Goal: Information Seeking & Learning: Check status

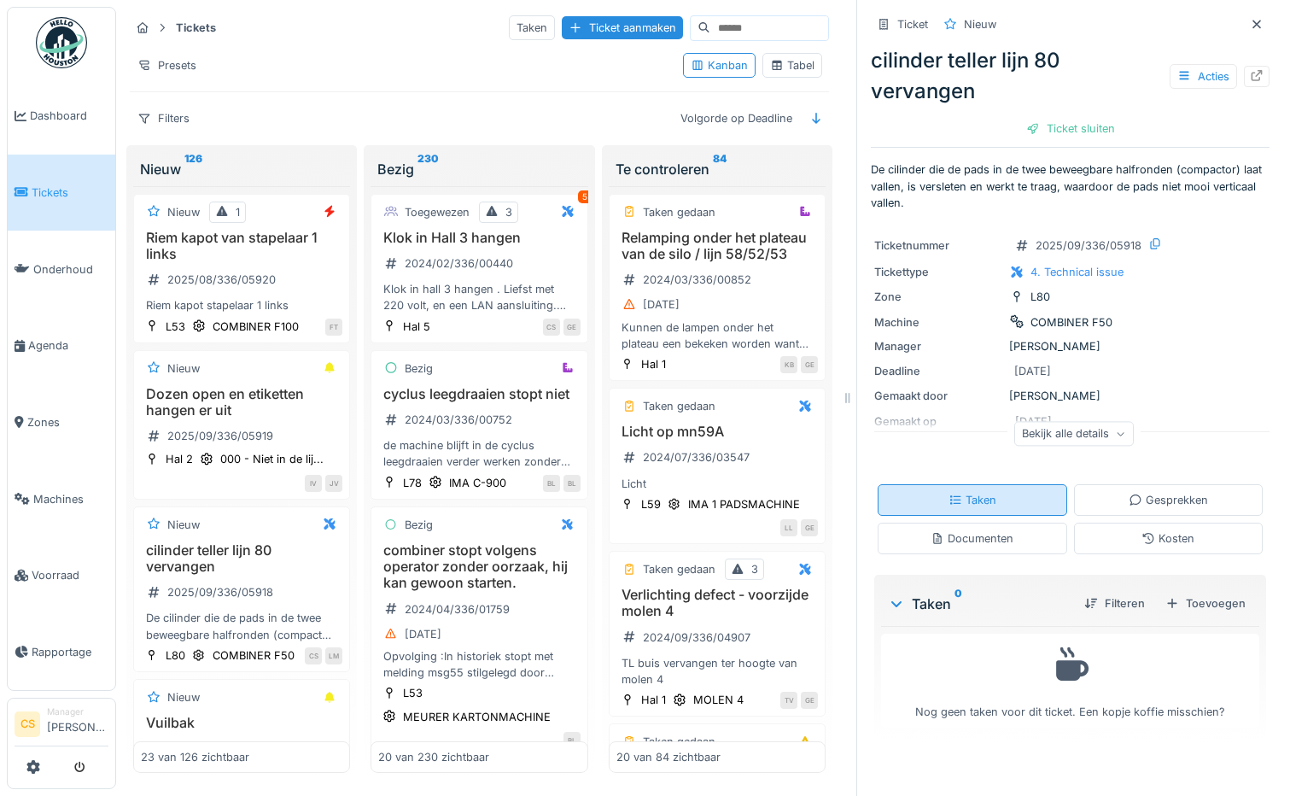
scroll to position [13, 0]
click at [799, 57] on div "Tabel" at bounding box center [792, 65] width 44 height 16
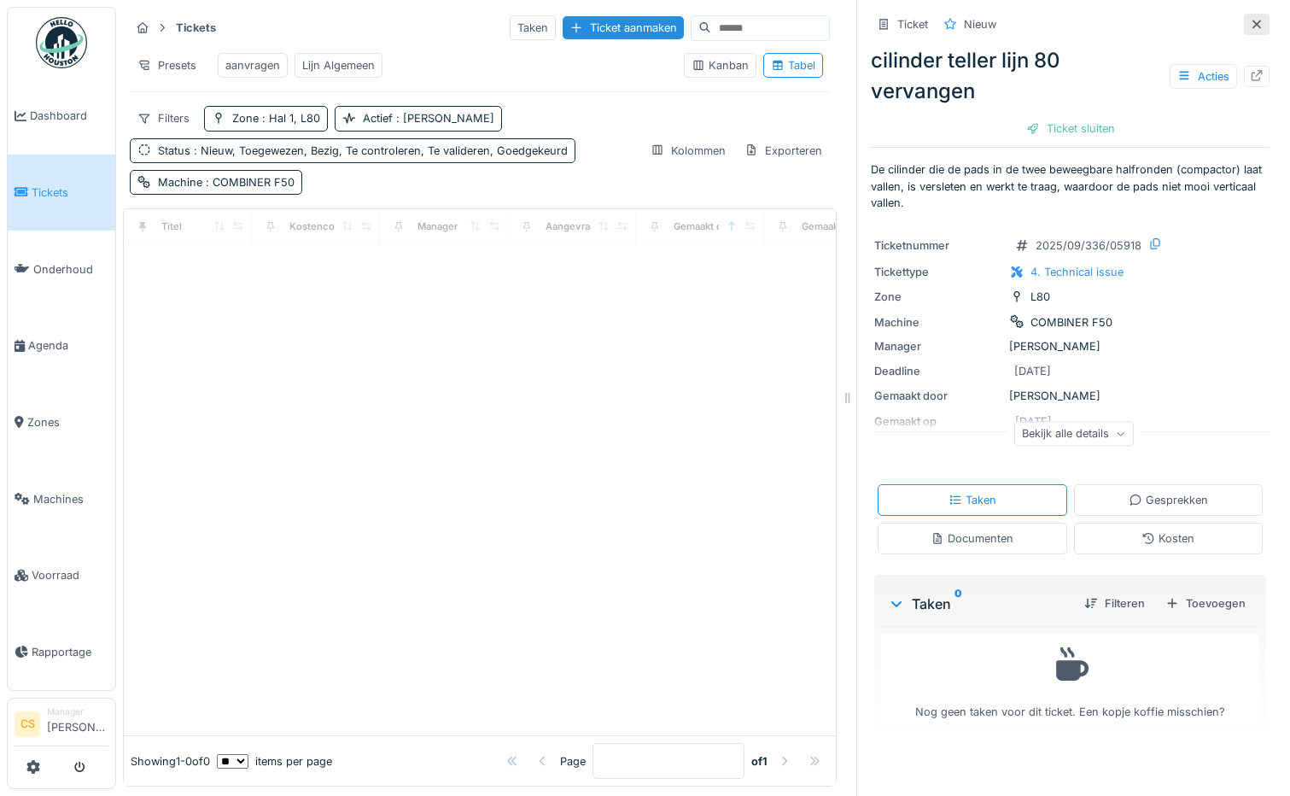
click at [1250, 19] on icon at bounding box center [1257, 24] width 14 height 11
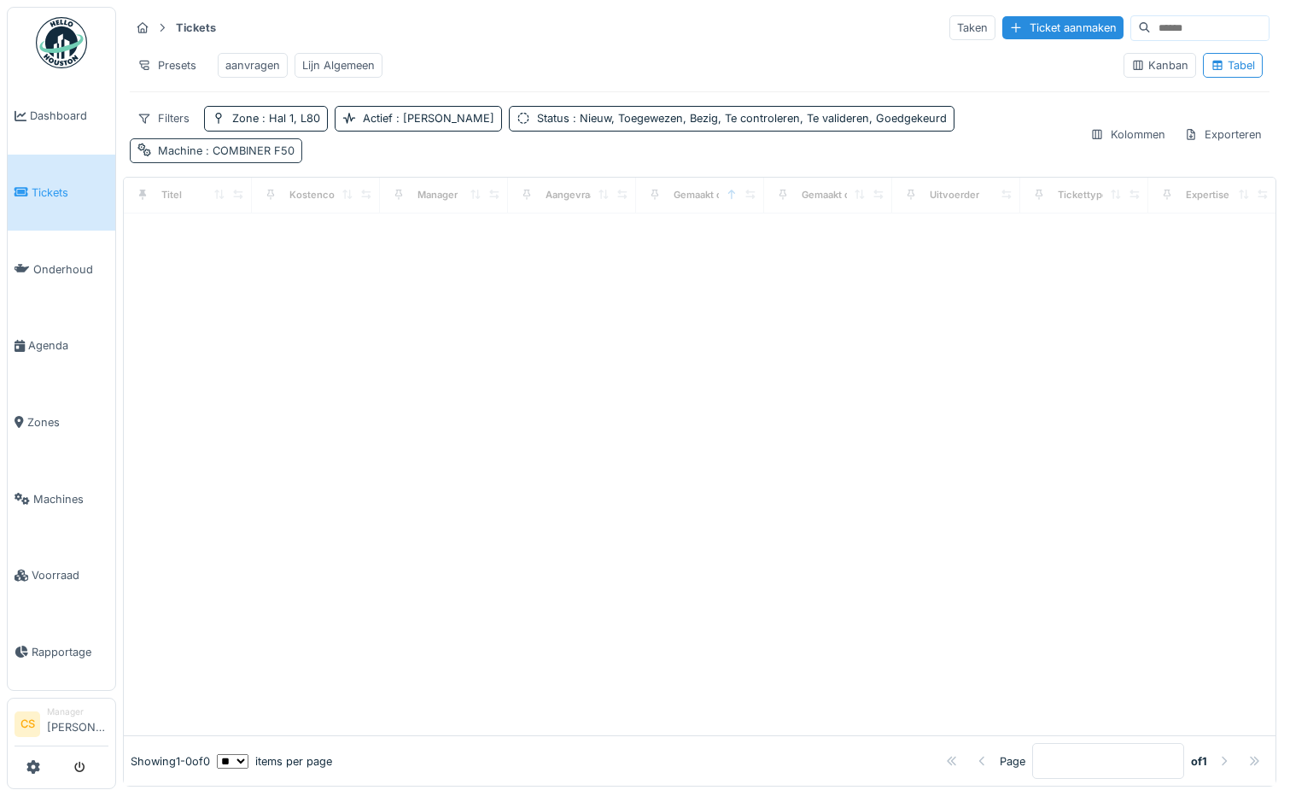
click at [295, 144] on span ": COMBINER F50" at bounding box center [248, 150] width 92 height 13
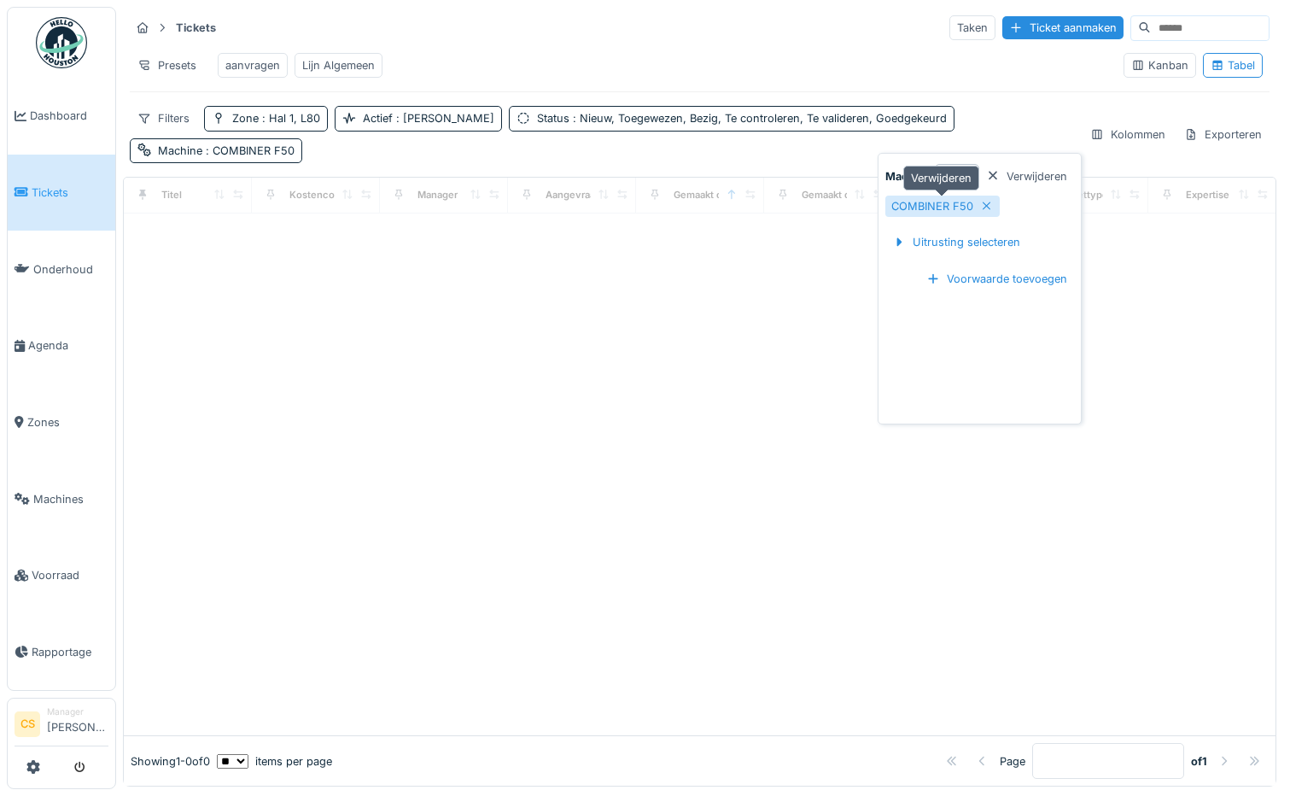
click at [989, 204] on icon at bounding box center [987, 206] width 14 height 11
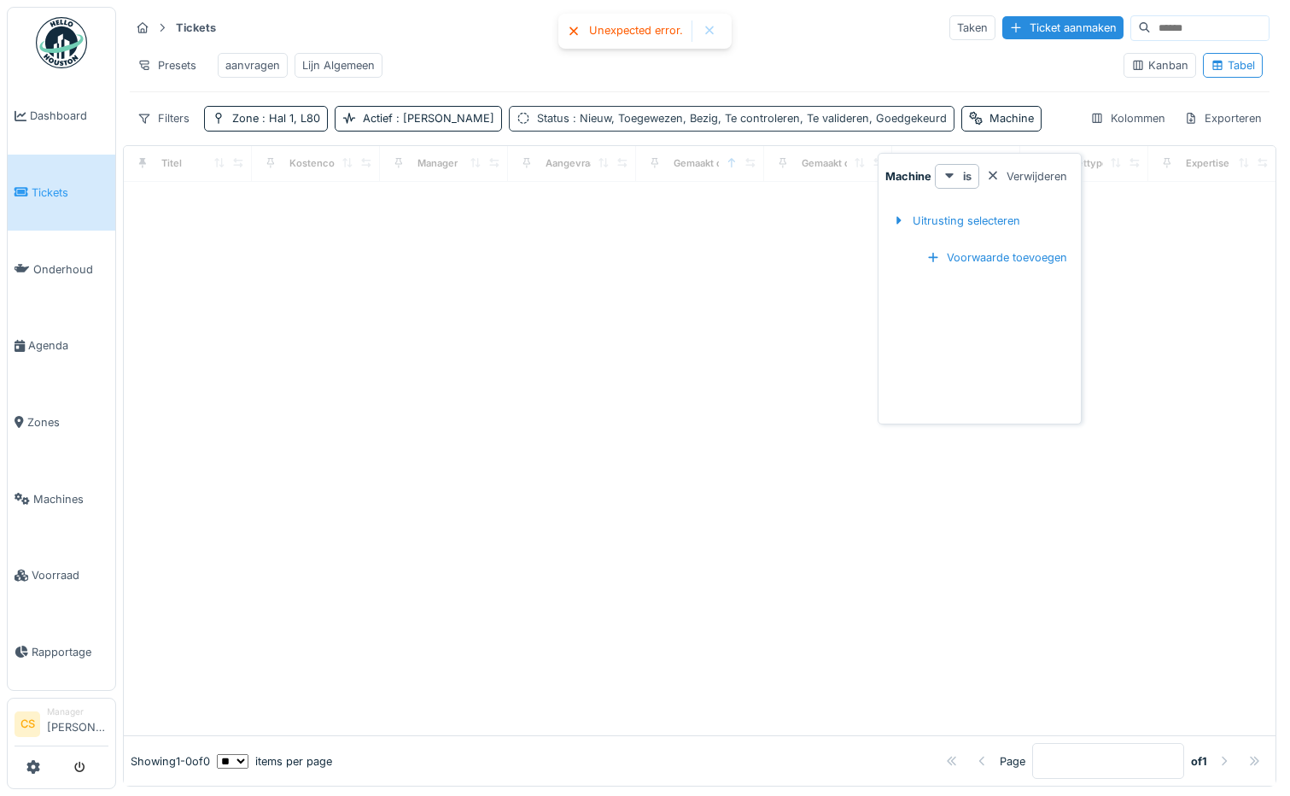
click at [641, 125] on span ": Nieuw, Toegewezen, Bezig, Te controleren, Te valideren, Goedgekeurd" at bounding box center [758, 118] width 377 height 13
click at [384, 126] on div "Actief : Ja" at bounding box center [429, 118] width 132 height 16
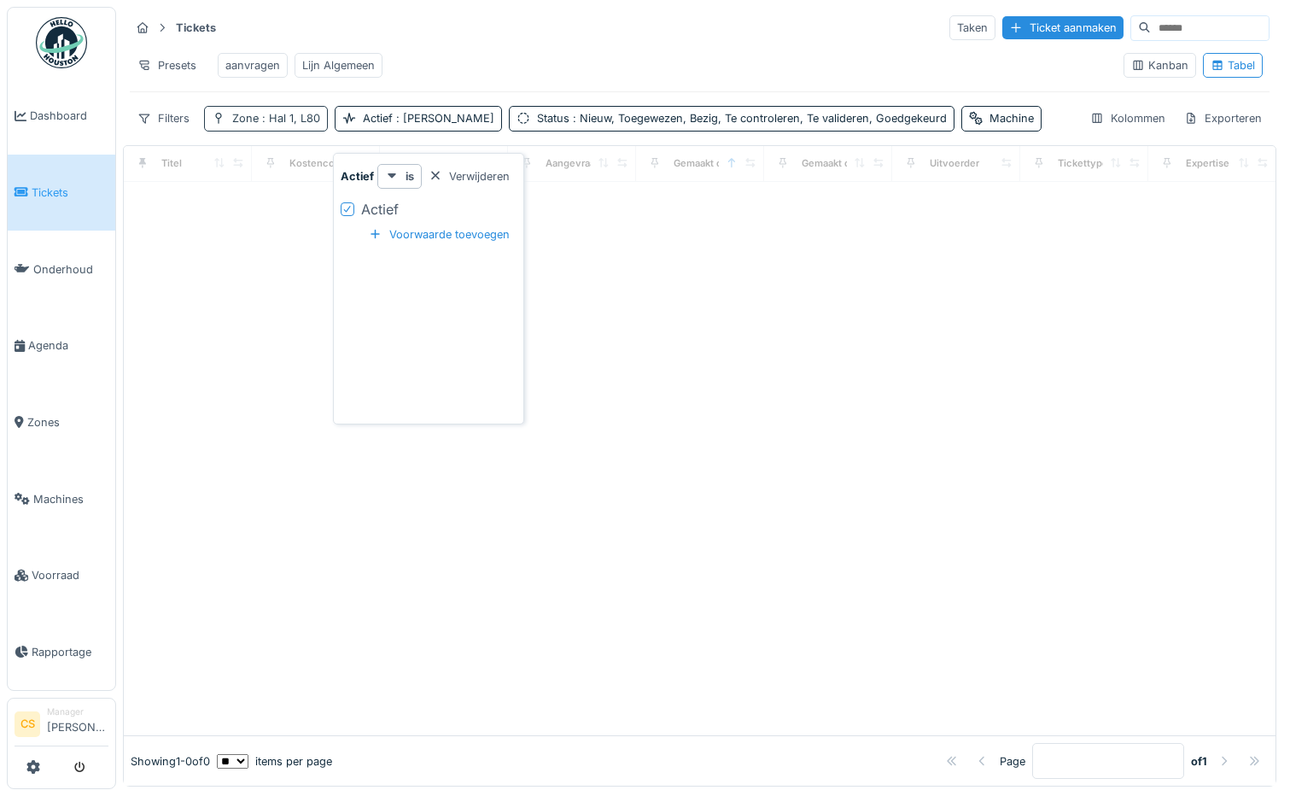
click at [301, 125] on span ": Hal 1, L80" at bounding box center [289, 118] width 61 height 13
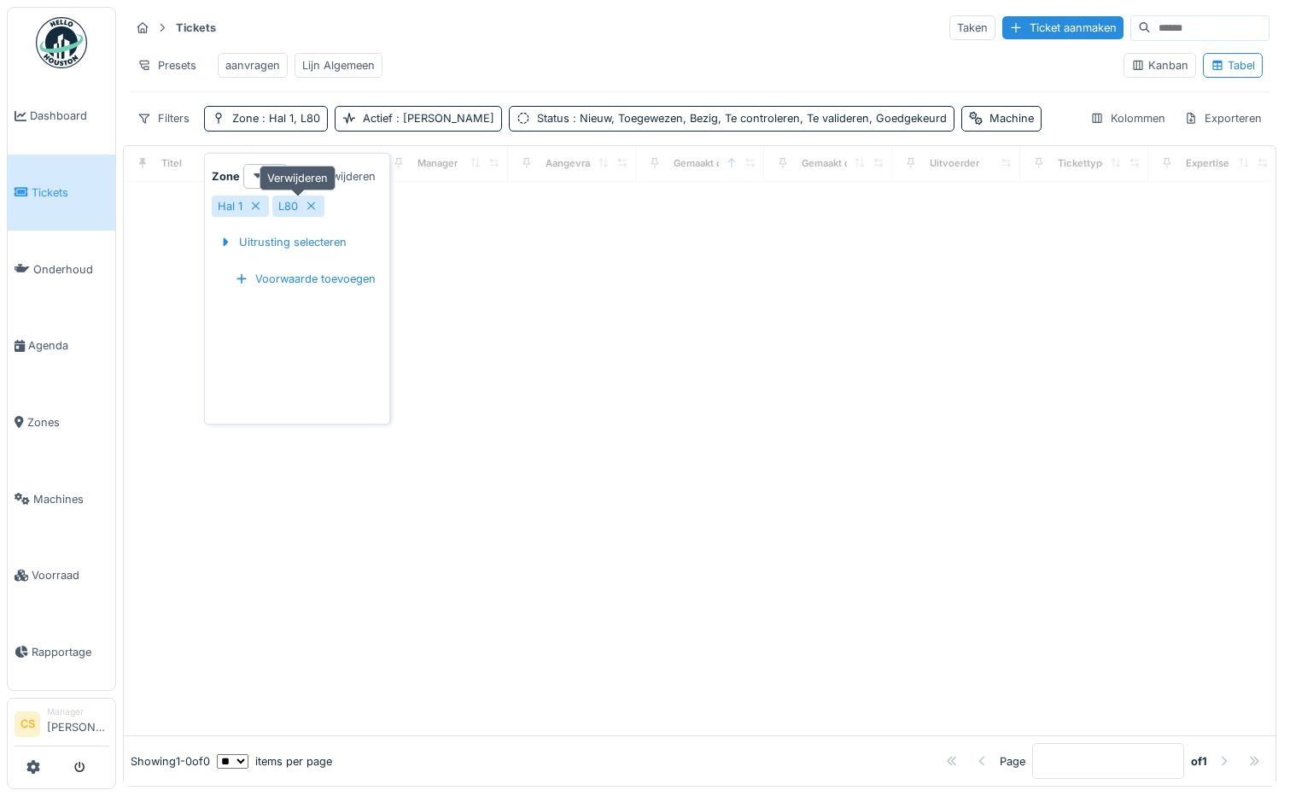
click at [310, 204] on icon at bounding box center [311, 206] width 9 height 9
click at [268, 125] on span ": Hal 1" at bounding box center [276, 118] width 35 height 13
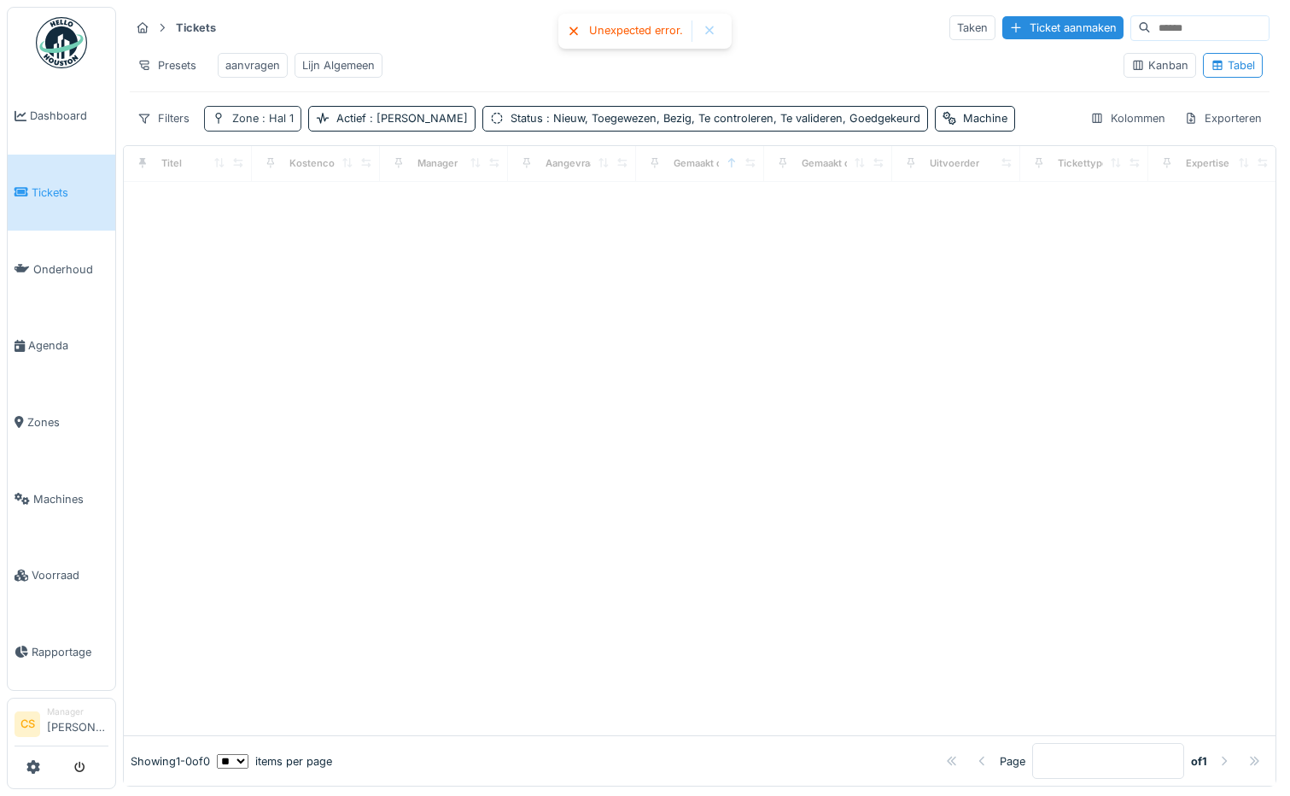
click at [268, 125] on span ": Hal 1" at bounding box center [276, 118] width 35 height 13
click at [260, 206] on icon at bounding box center [256, 206] width 14 height 11
click at [928, 126] on div "Machine" at bounding box center [950, 118] width 44 height 16
click at [800, 71] on div "Presets aanvragen Lijn Algemeen" at bounding box center [620, 65] width 980 height 38
click at [1234, 66] on div "Tabel" at bounding box center [1233, 65] width 60 height 25
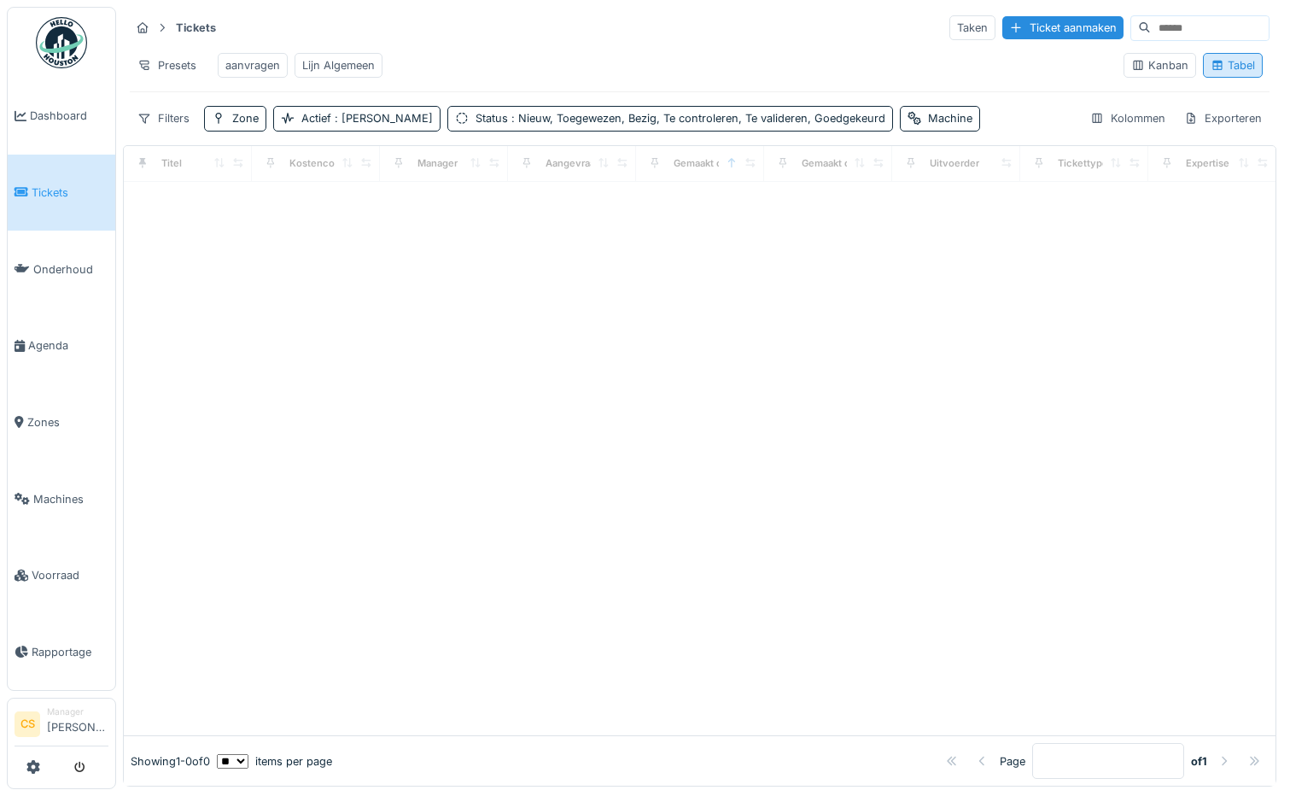
click at [1224, 70] on div "Tabel" at bounding box center [1233, 65] width 44 height 16
click at [175, 126] on div "Filters" at bounding box center [163, 118] width 67 height 25
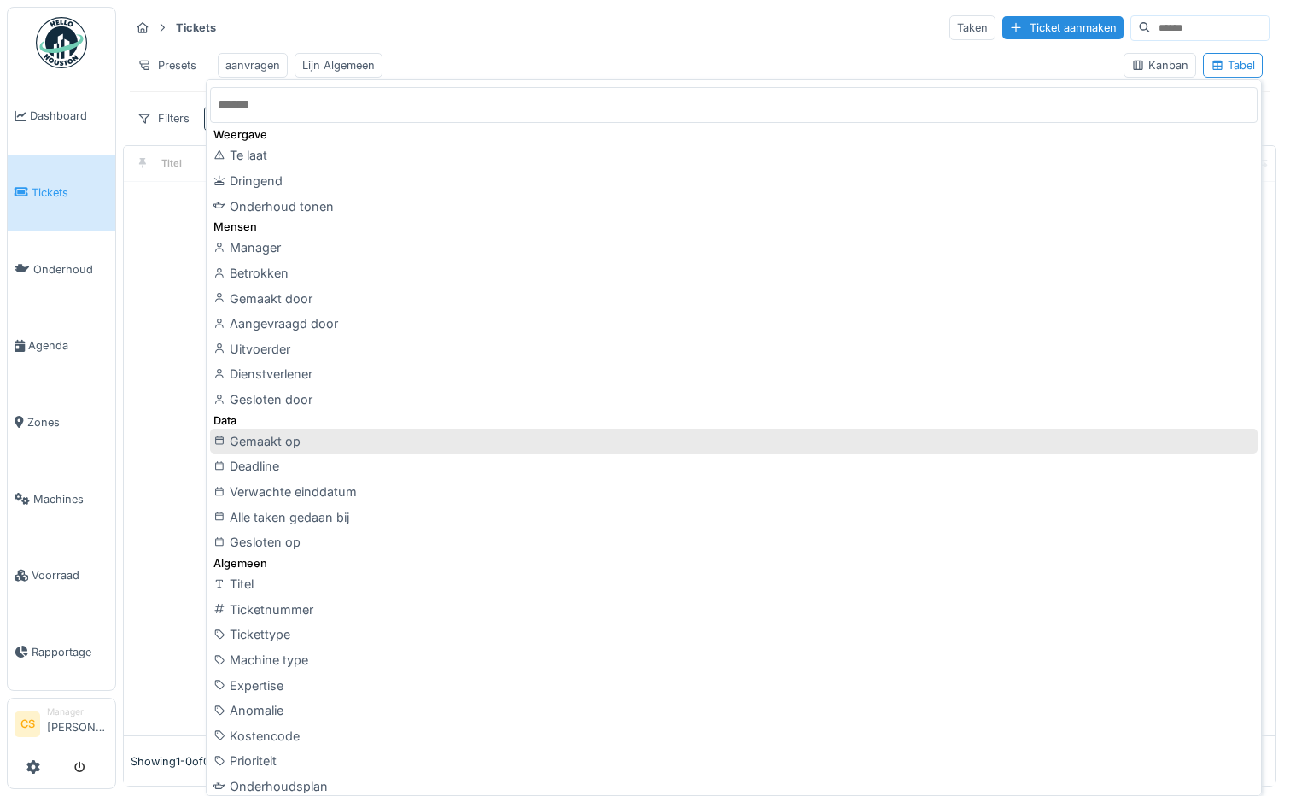
click at [301, 445] on div "Gemaakt op" at bounding box center [734, 442] width 1048 height 26
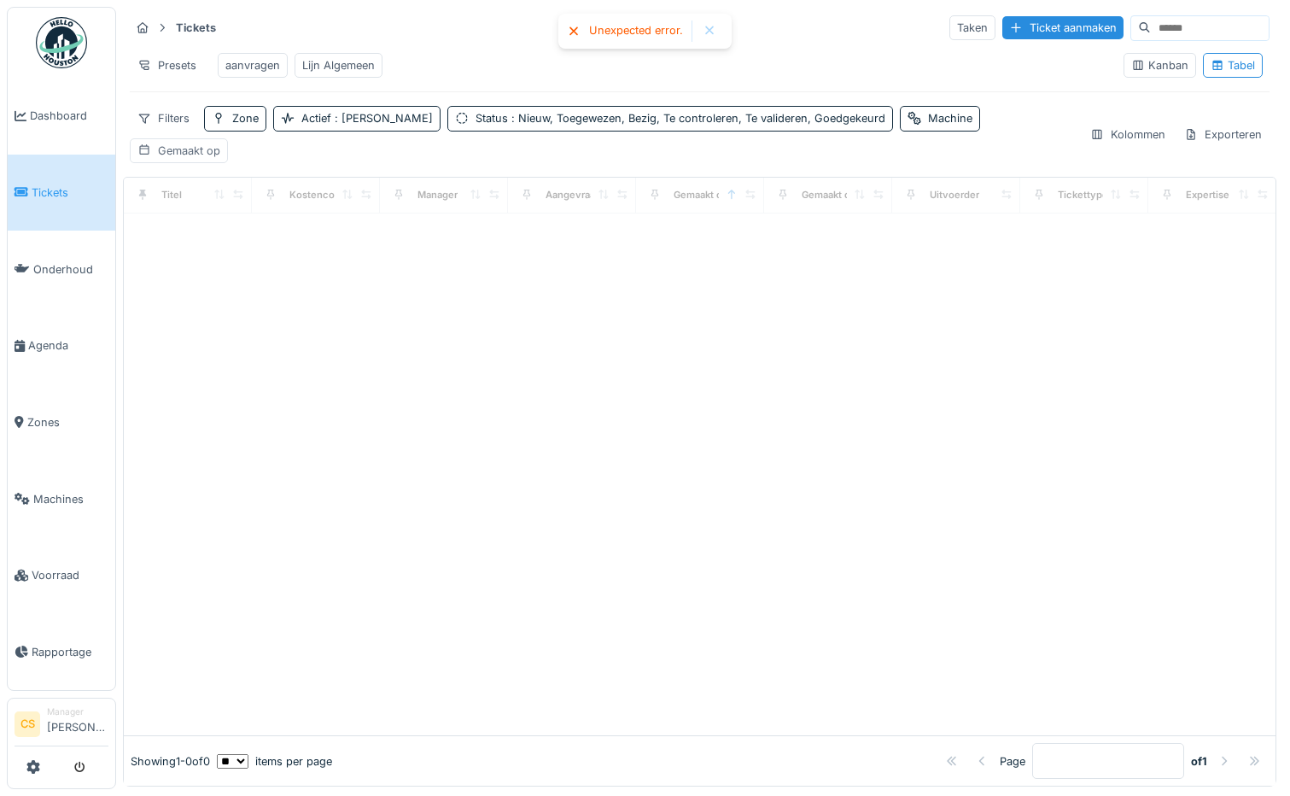
click at [220, 143] on div "Gemaakt op" at bounding box center [189, 151] width 62 height 16
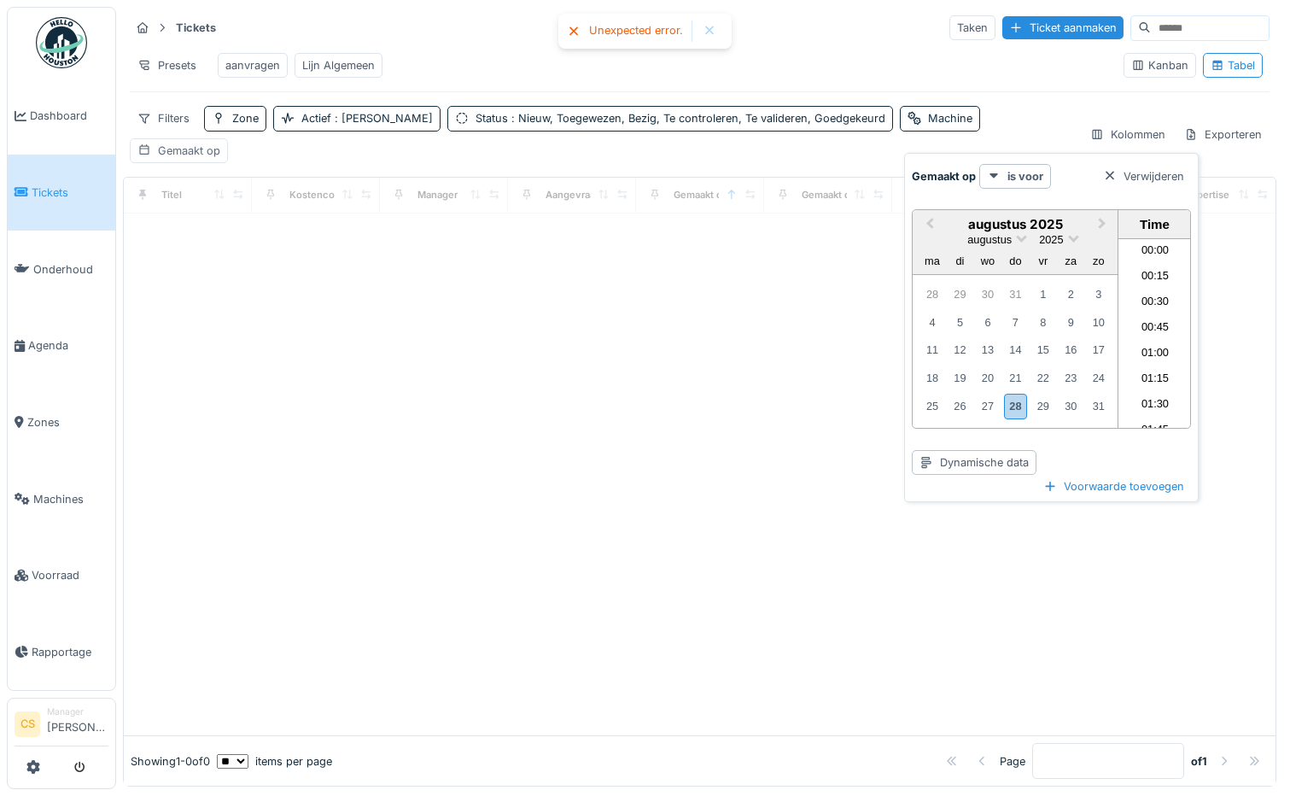
scroll to position [1353, 0]
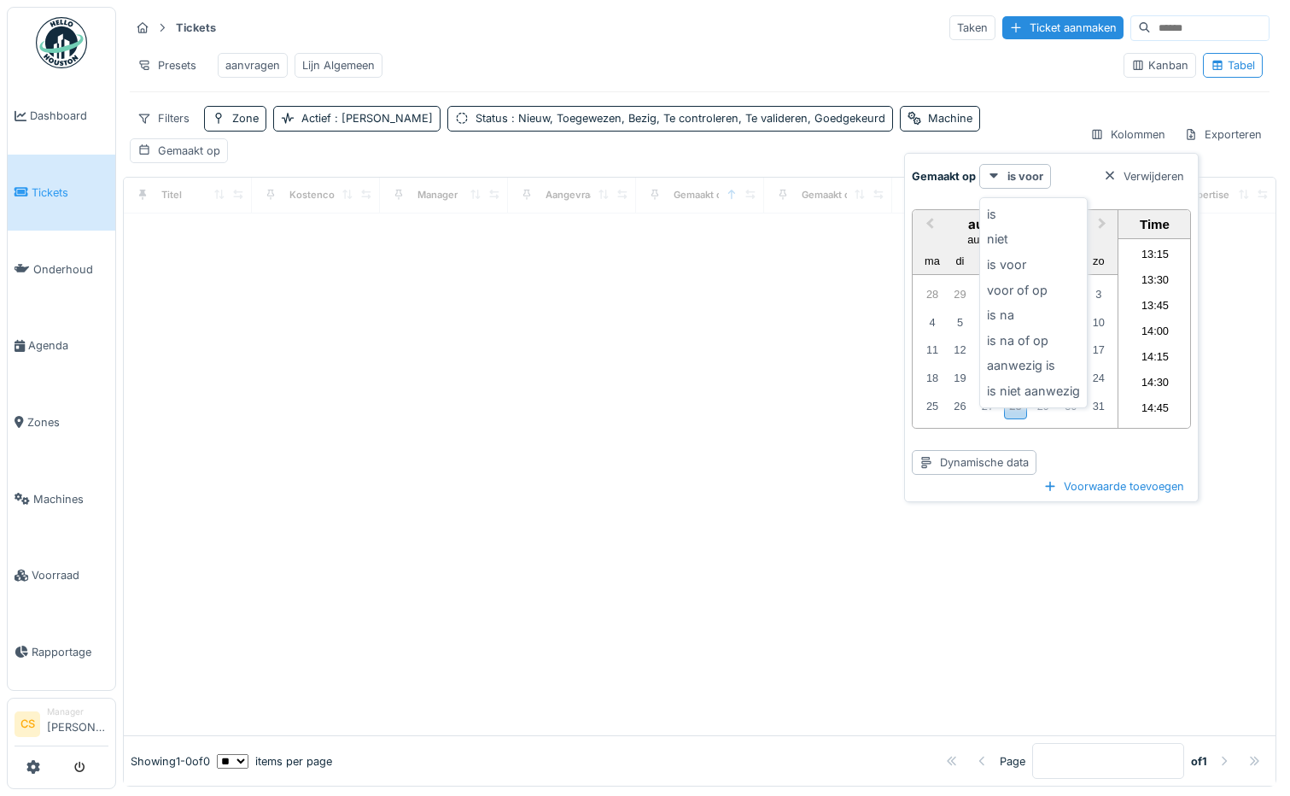
click at [775, 464] on div at bounding box center [700, 474] width 1152 height 522
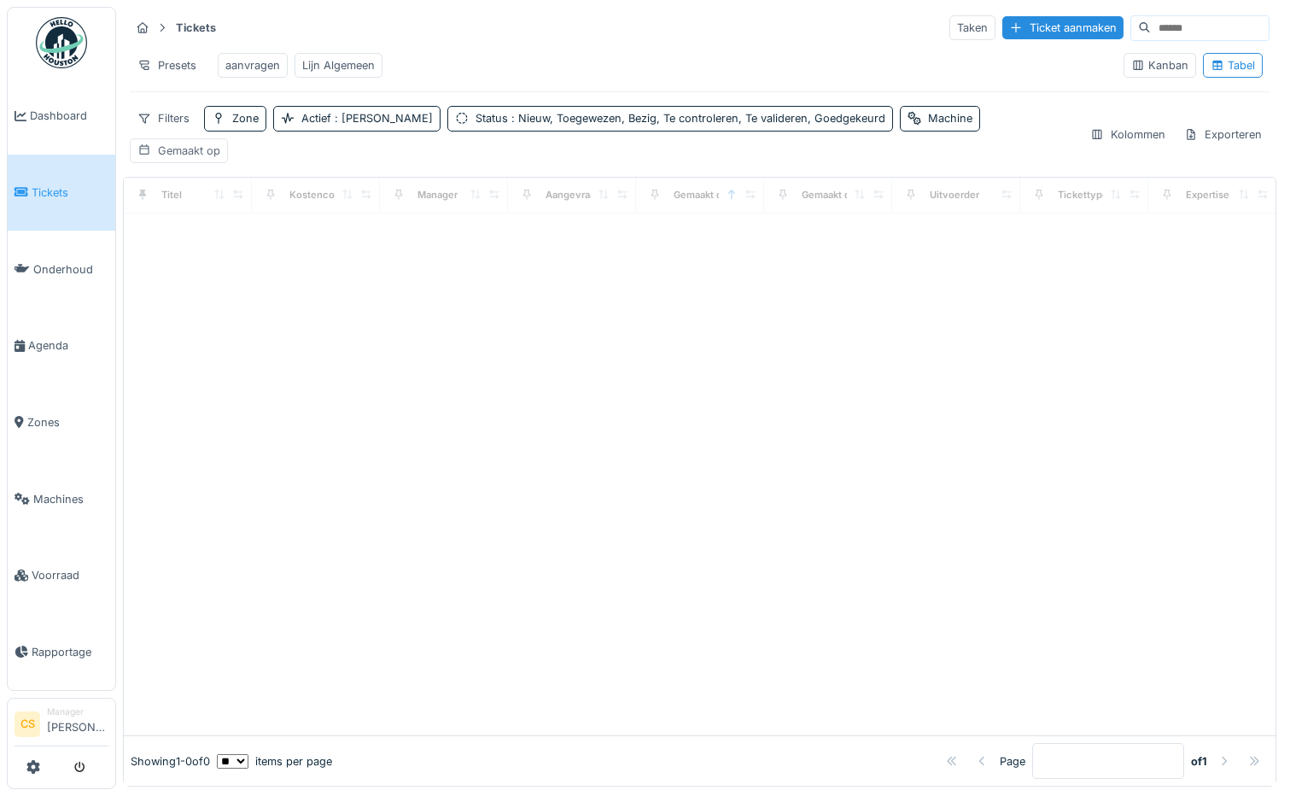
click at [220, 143] on div "Gemaakt op" at bounding box center [189, 151] width 62 height 16
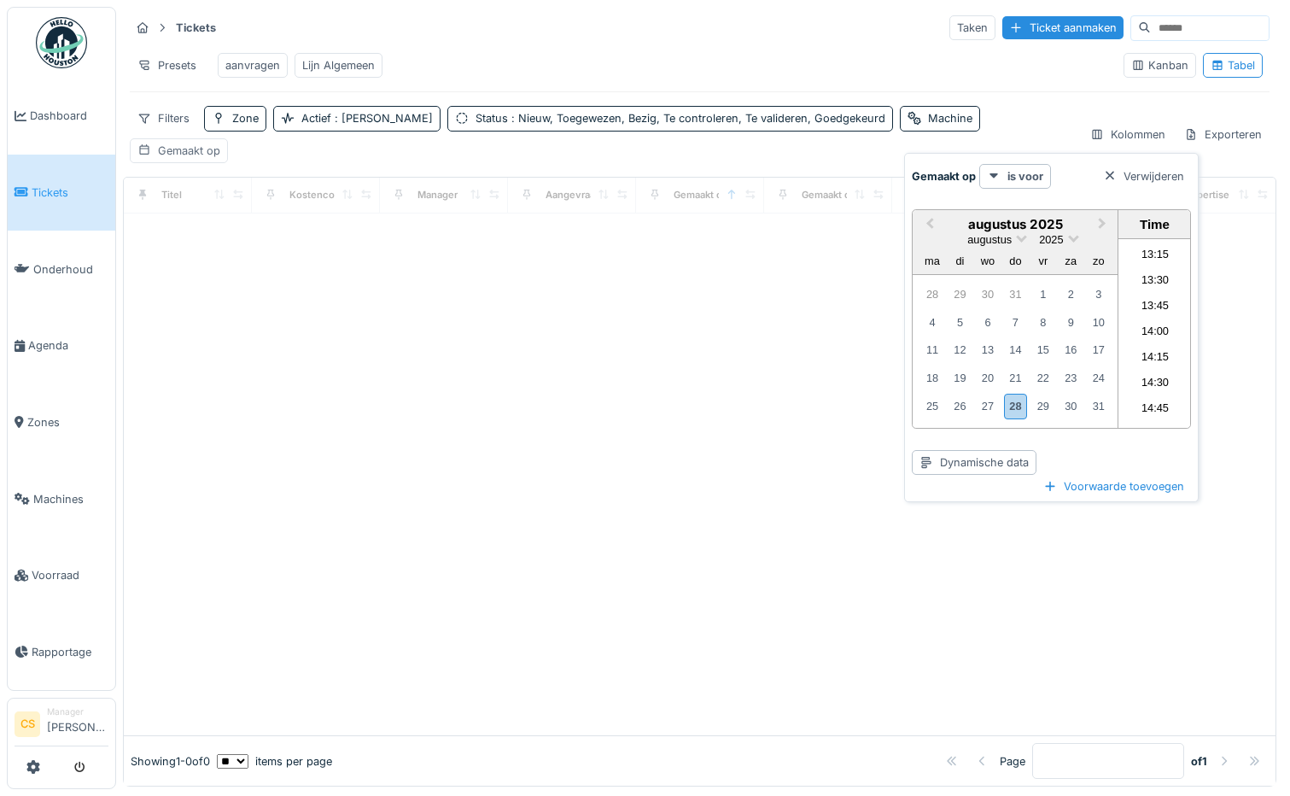
click at [220, 143] on div "Gemaakt op" at bounding box center [189, 151] width 62 height 16
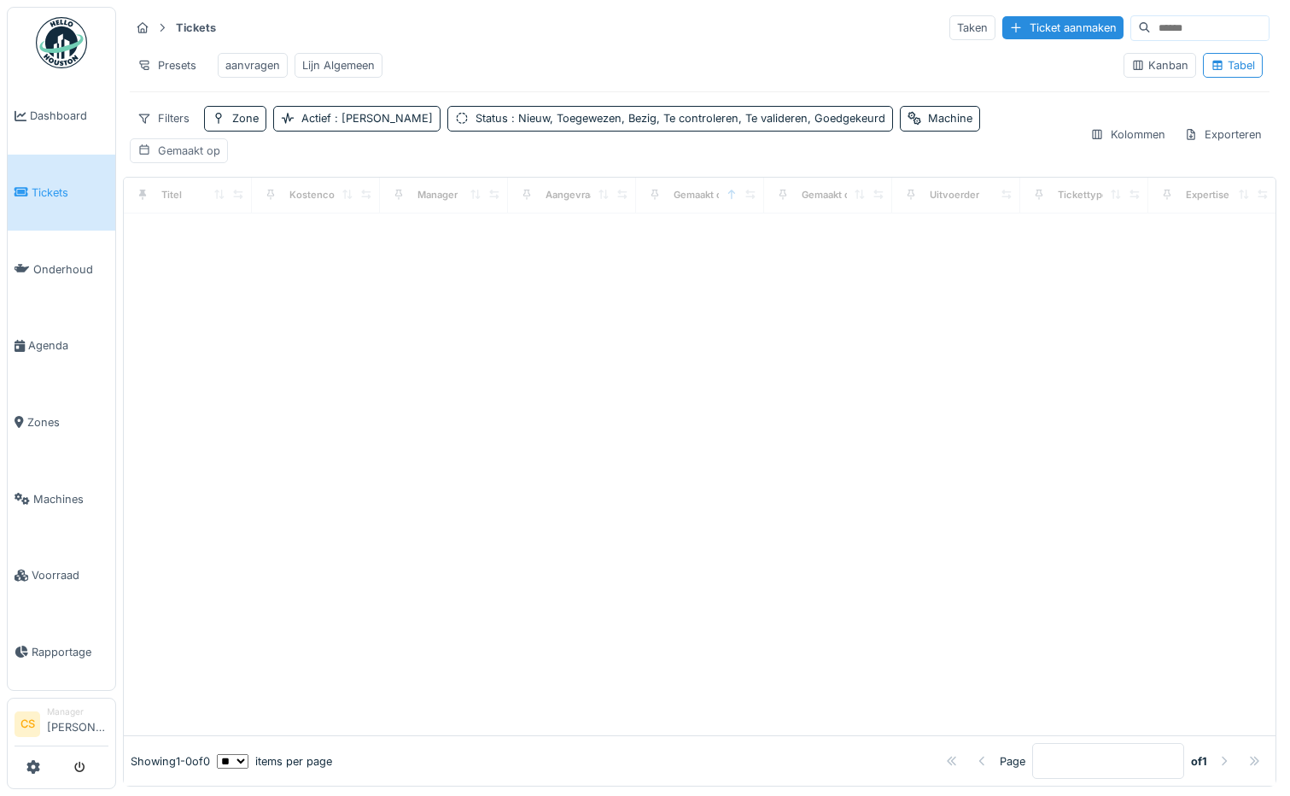
click at [220, 143] on div "Gemaakt op" at bounding box center [189, 151] width 62 height 16
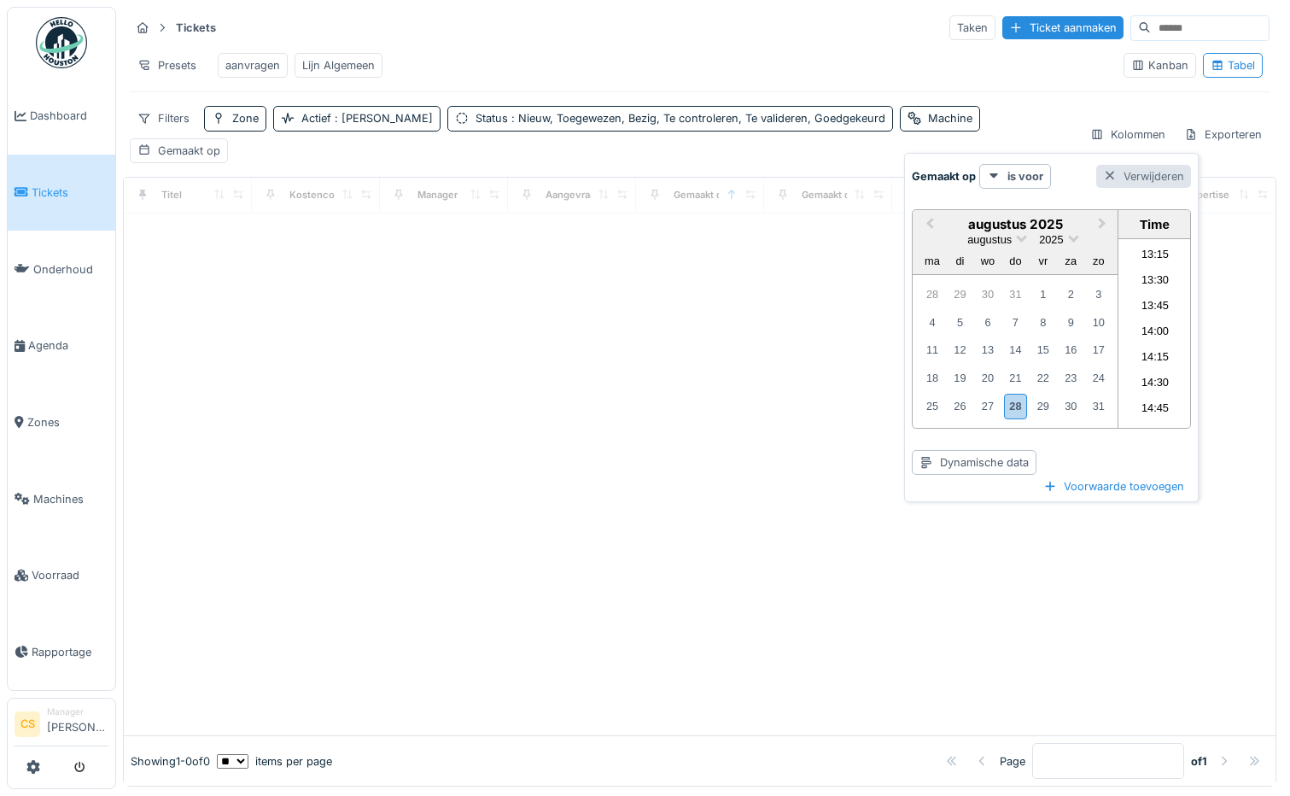
click at [1108, 171] on div at bounding box center [1110, 176] width 14 height 16
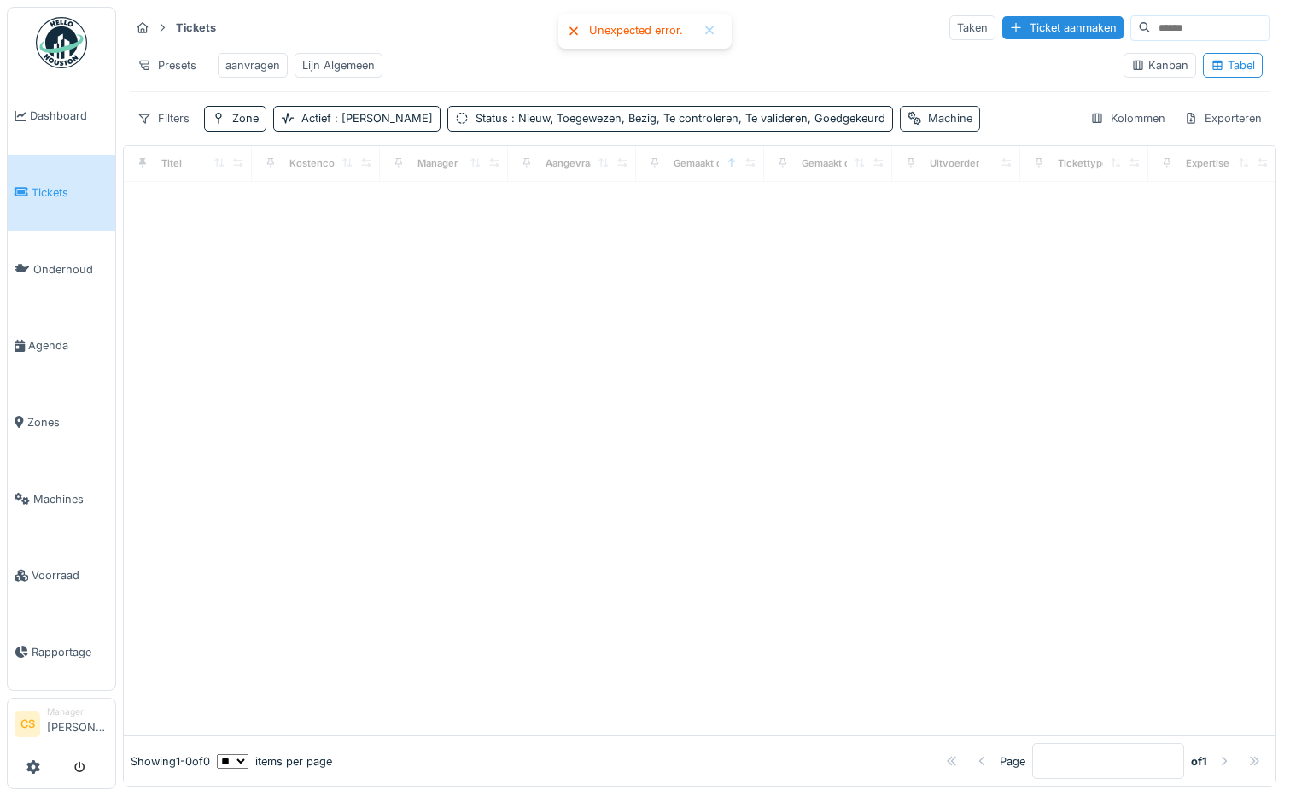
click at [928, 126] on div "Machine" at bounding box center [950, 118] width 44 height 16
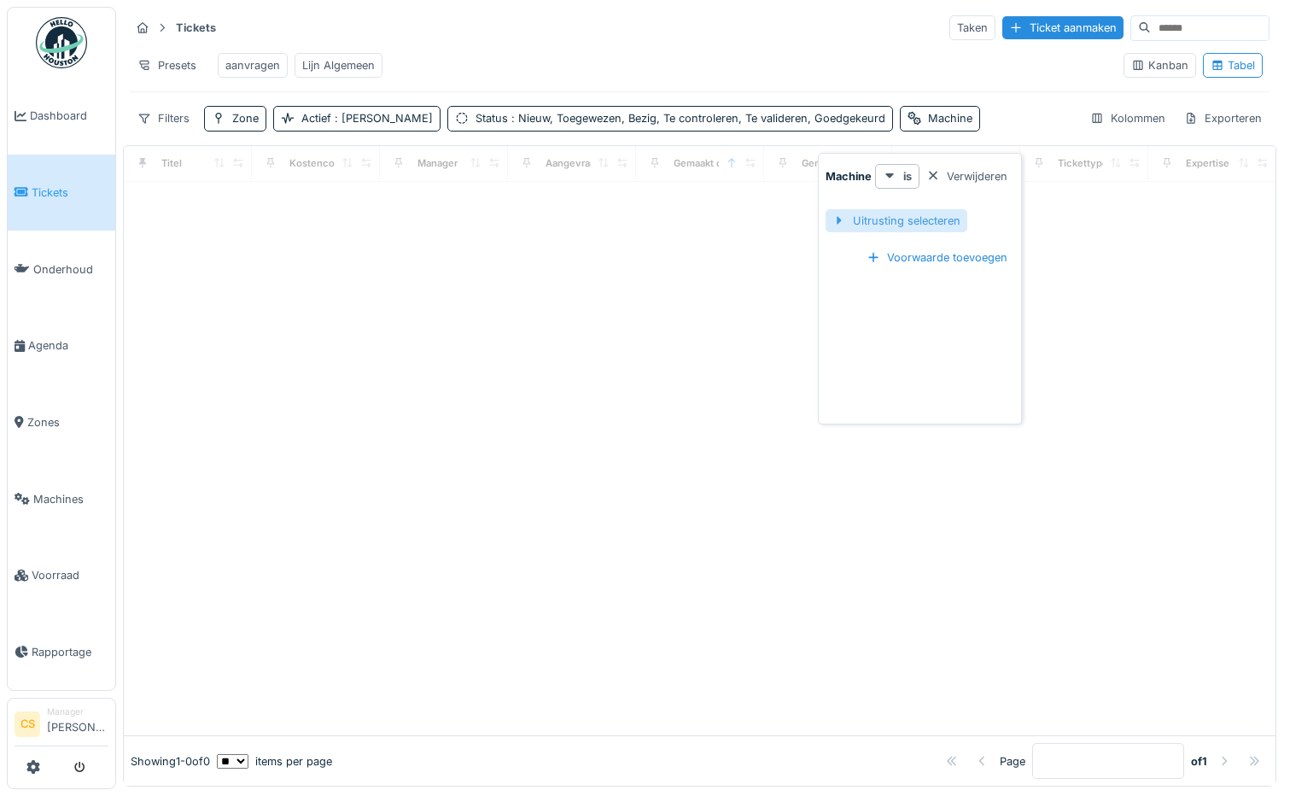
click at [867, 217] on div "Uitrusting selecteren" at bounding box center [897, 220] width 142 height 23
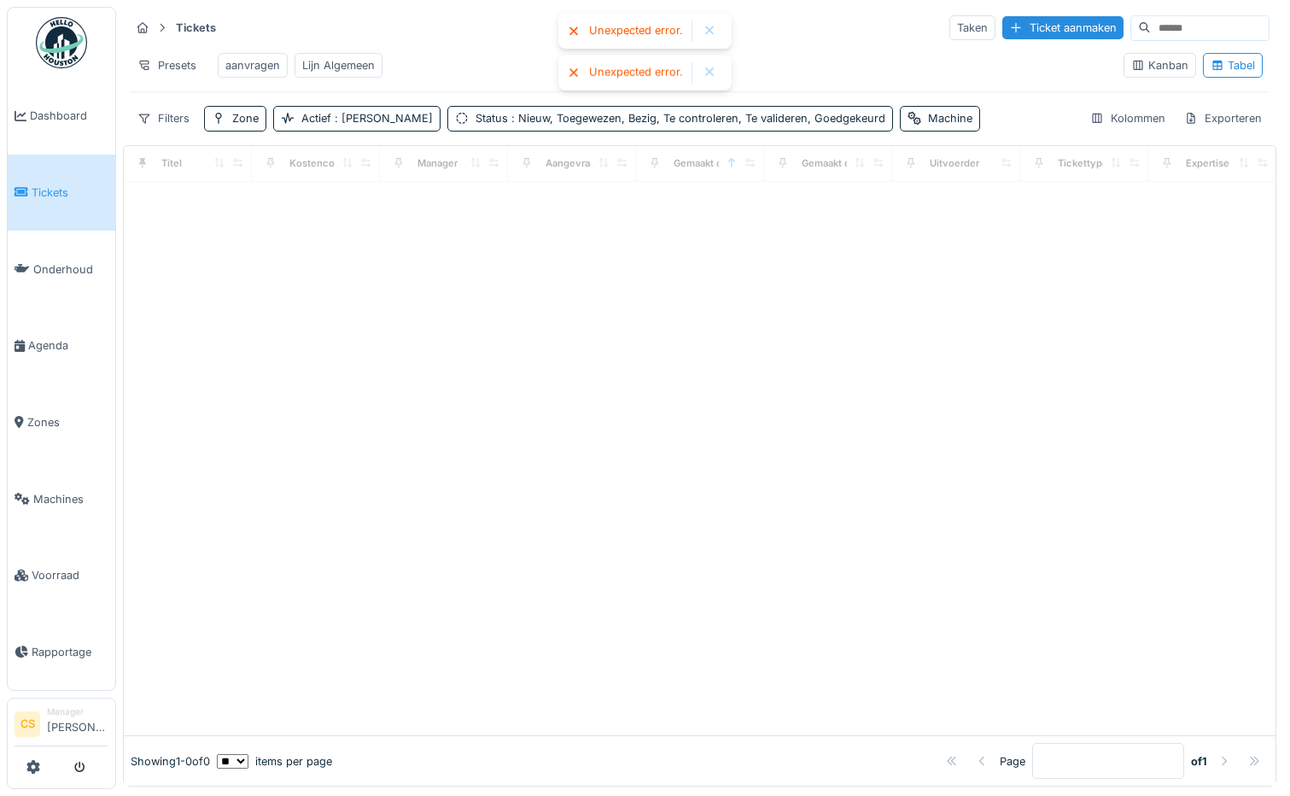
click at [706, 20] on div "Unexpected error." at bounding box center [644, 31] width 173 height 35
click at [707, 71] on div at bounding box center [710, 73] width 14 height 15
click at [707, 31] on div at bounding box center [710, 31] width 14 height 15
click at [554, 125] on span ": Nieuw, Toegewezen, Bezig, Te controleren, Te valideren, Goedgekeurd" at bounding box center [696, 118] width 377 height 13
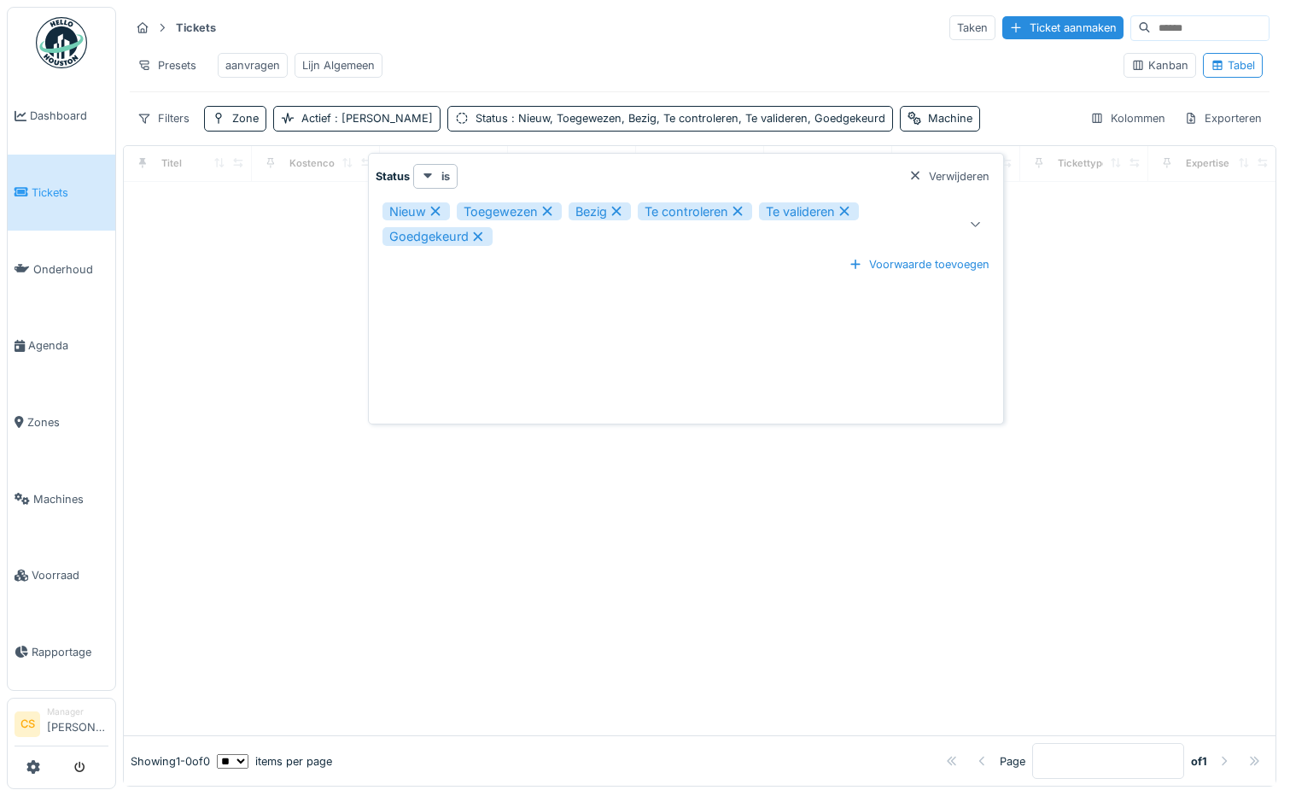
click at [420, 213] on div "Nieuw" at bounding box center [416, 211] width 67 height 19
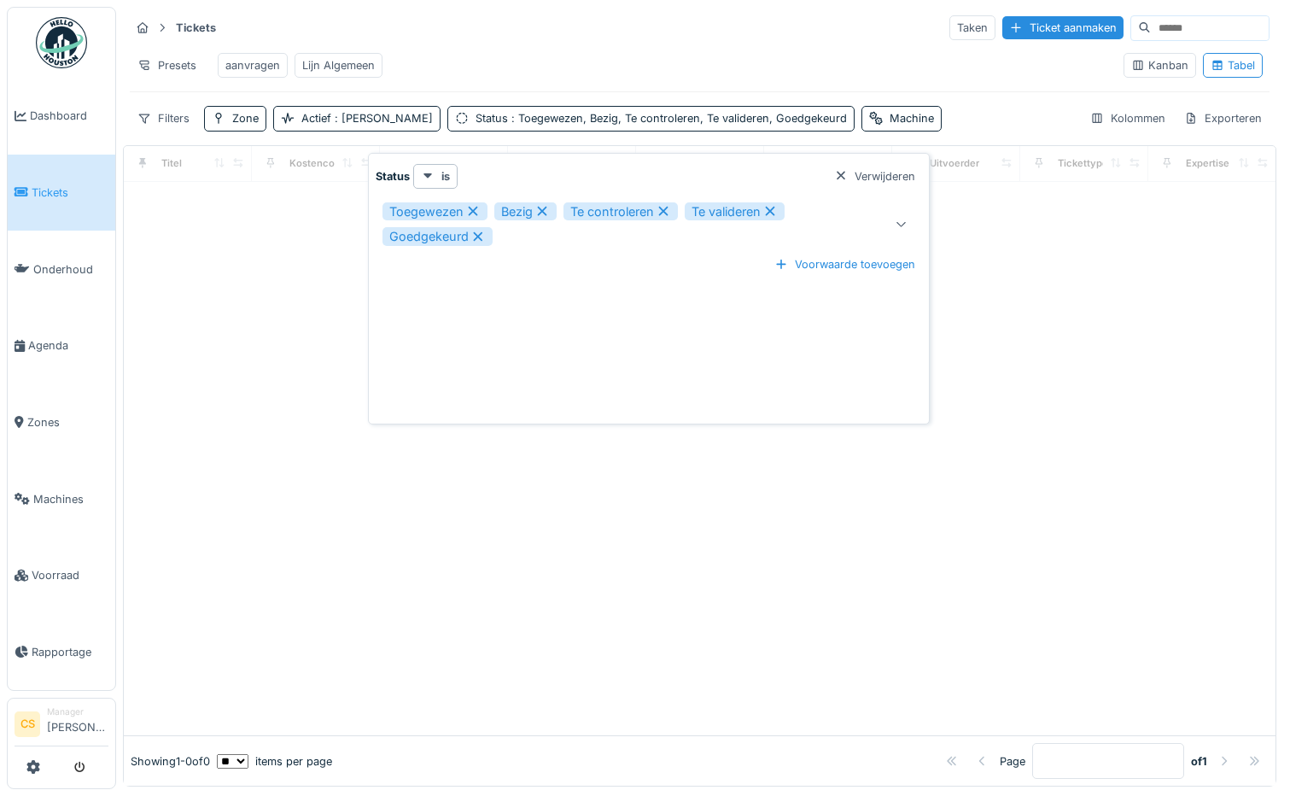
click at [904, 225] on icon at bounding box center [902, 224] width 14 height 11
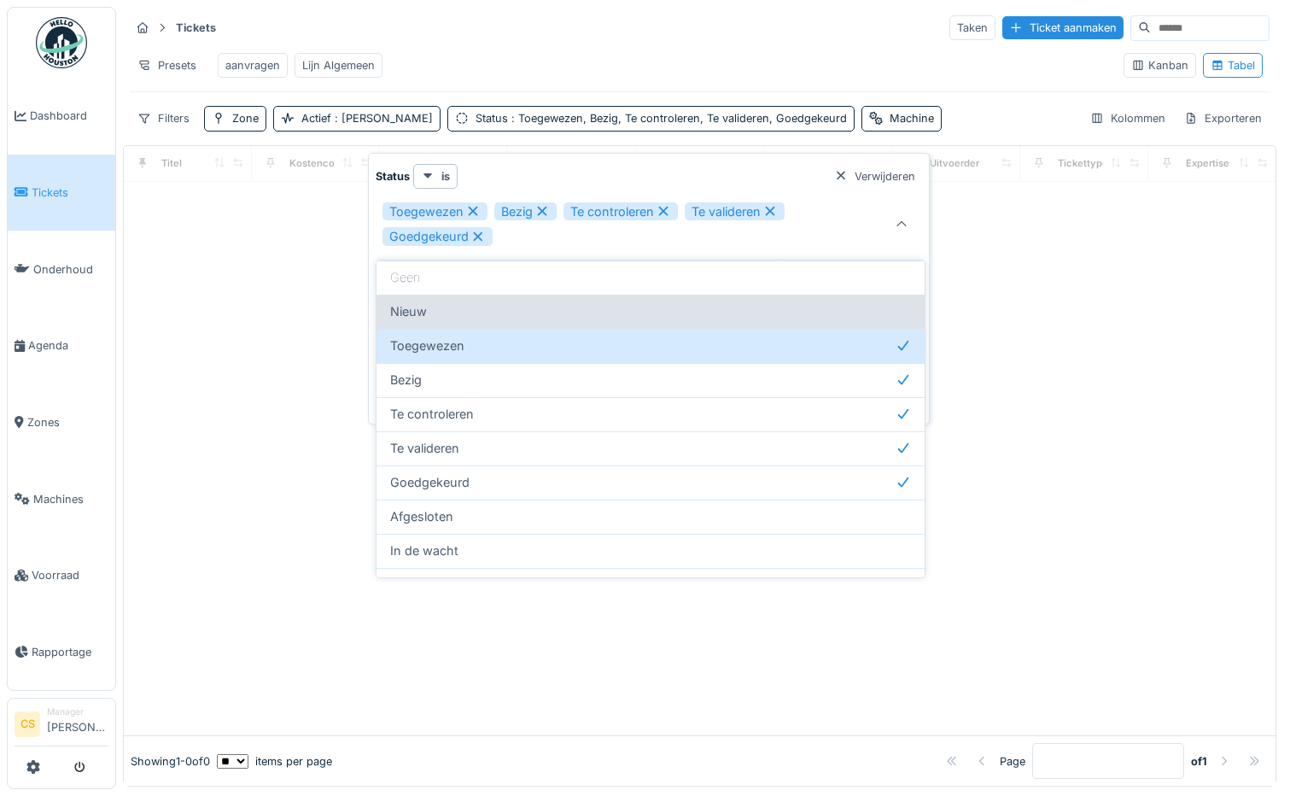
click at [447, 310] on div "Nieuw" at bounding box center [650, 311] width 521 height 19
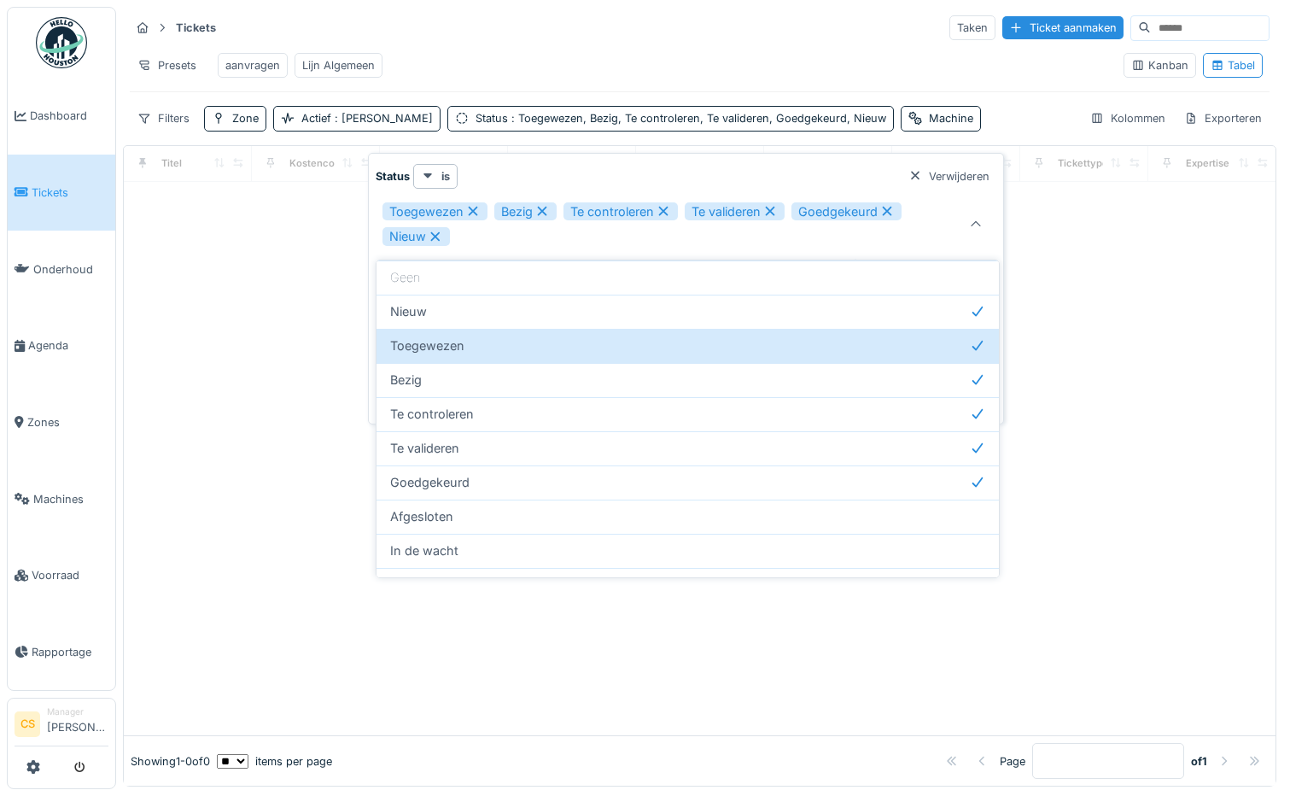
click at [564, 238] on div "Toegewezen Bezig Te controleren Te valideren Goedgekeurd Nieuw" at bounding box center [649, 224] width 533 height 44
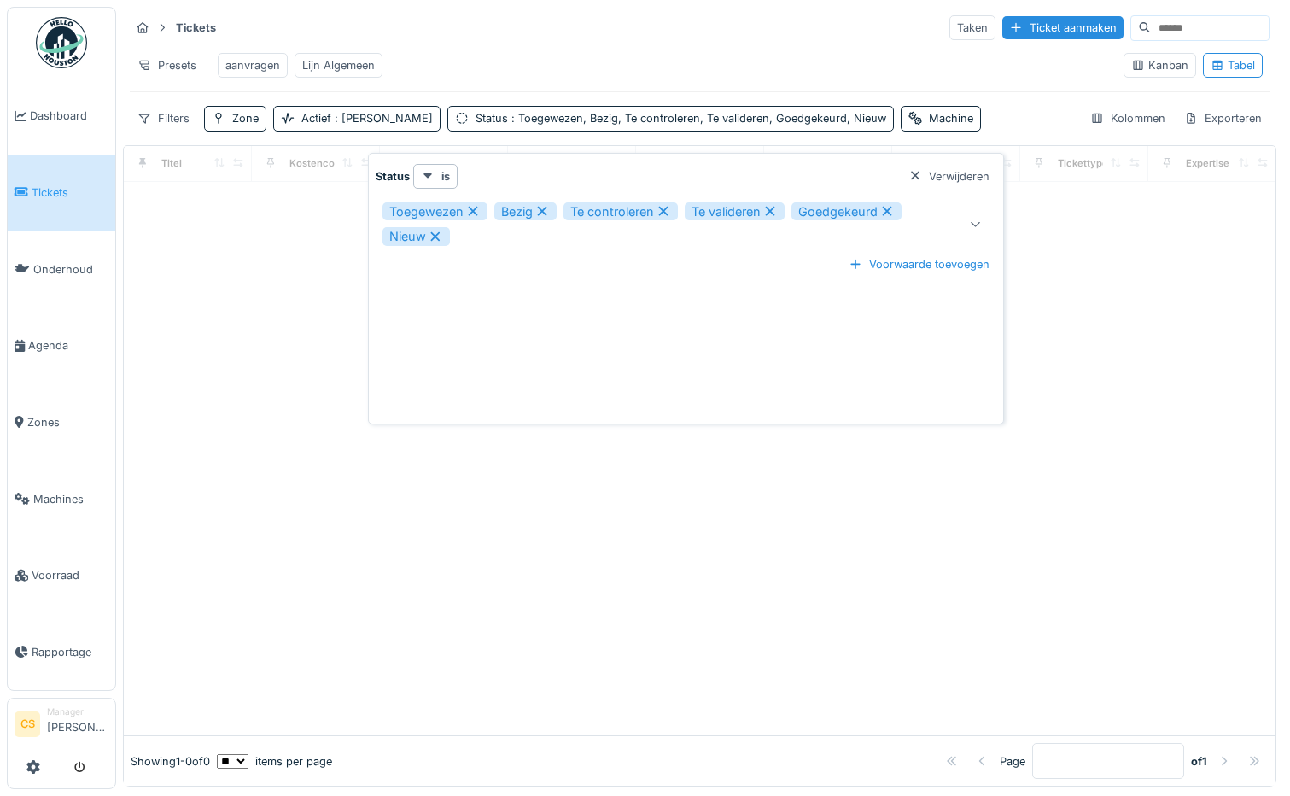
click at [400, 233] on div "Nieuw" at bounding box center [416, 236] width 67 height 19
click at [902, 225] on icon at bounding box center [901, 224] width 9 height 5
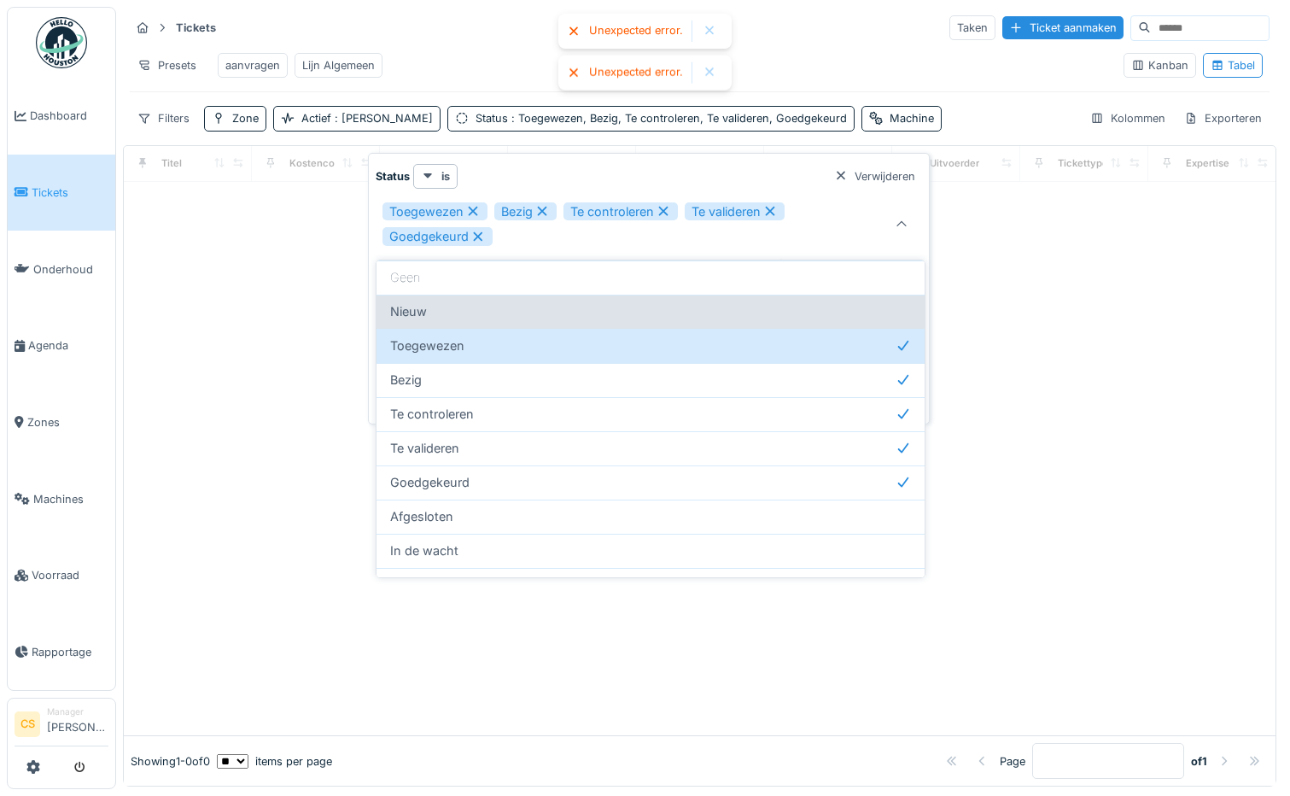
click at [469, 314] on div "Nieuw" at bounding box center [650, 311] width 521 height 19
type input "**********"
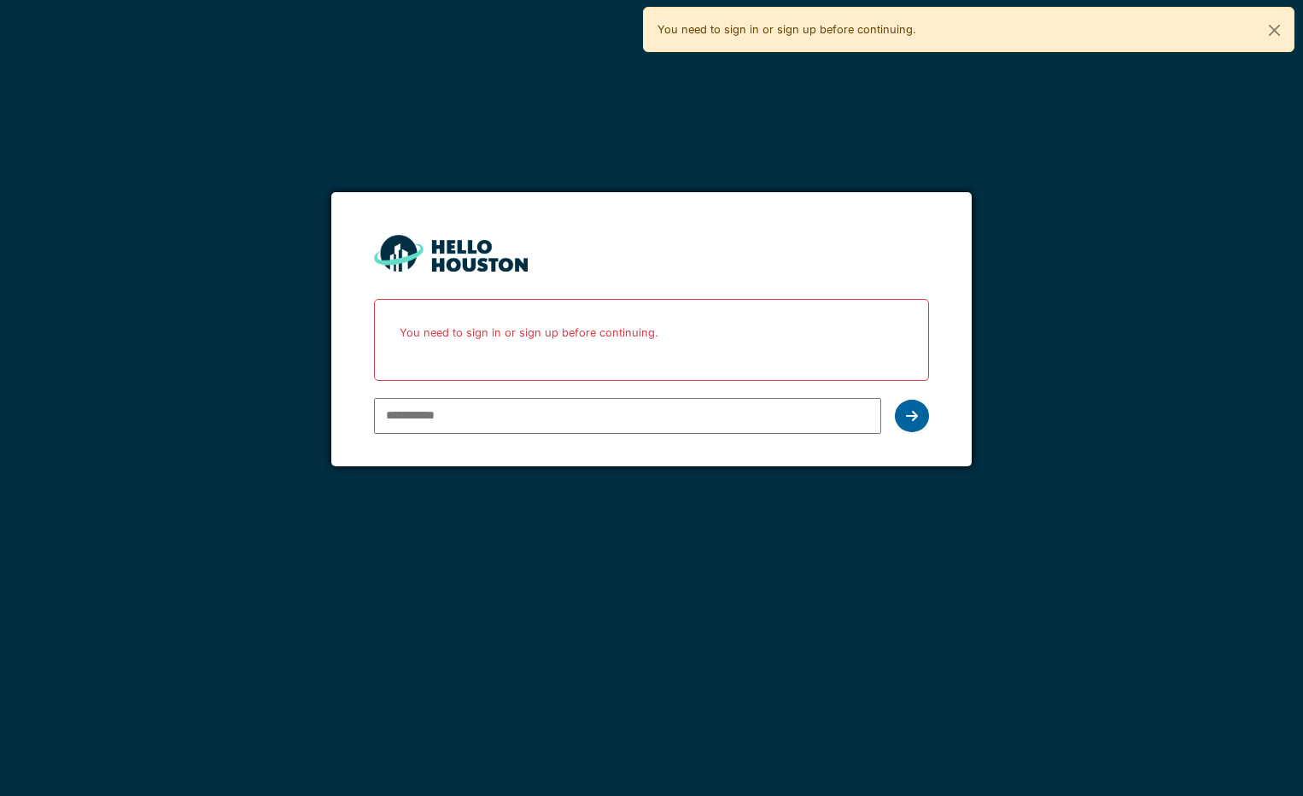
type input "**********"
click at [909, 412] on icon at bounding box center [912, 416] width 12 height 14
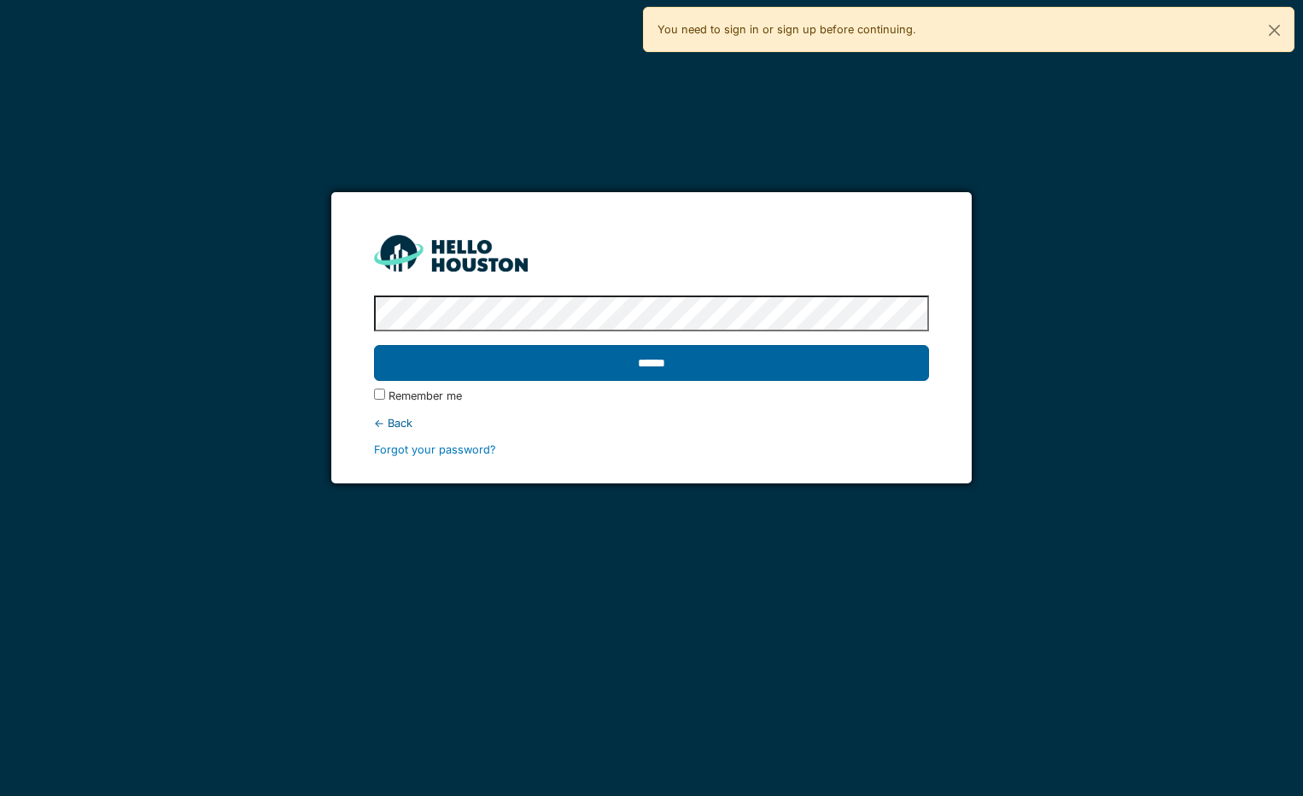
click at [676, 353] on input "******" at bounding box center [651, 363] width 555 height 36
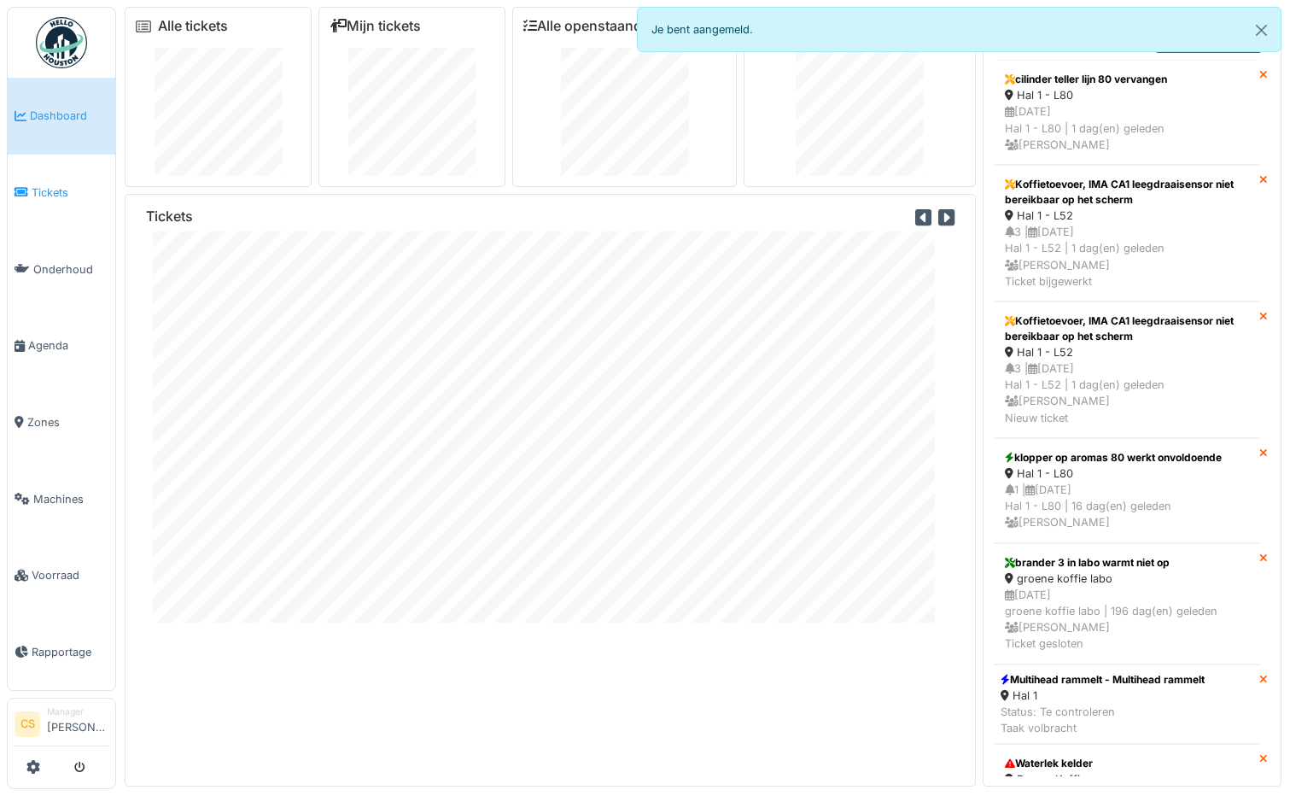
click at [67, 187] on span "Tickets" at bounding box center [70, 192] width 77 height 16
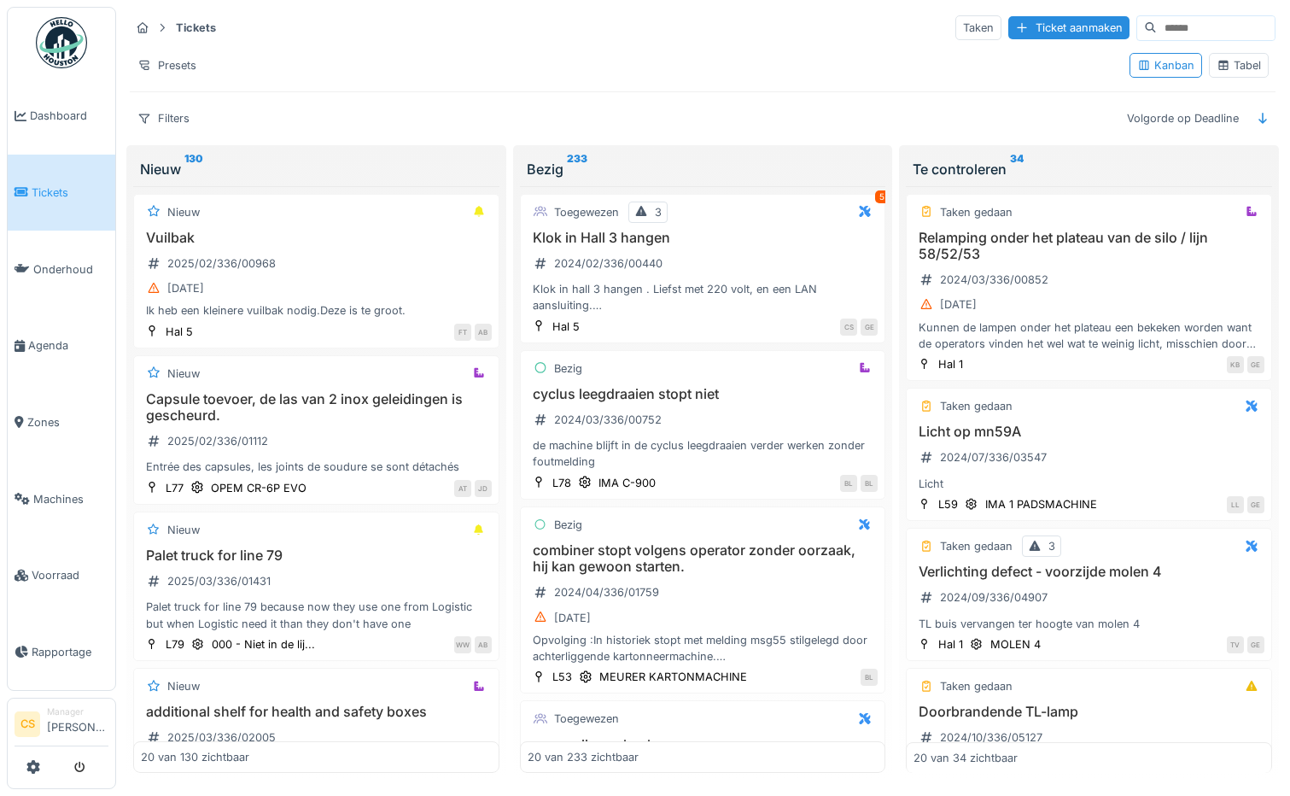
click at [1245, 64] on div "Tabel" at bounding box center [1239, 65] width 44 height 16
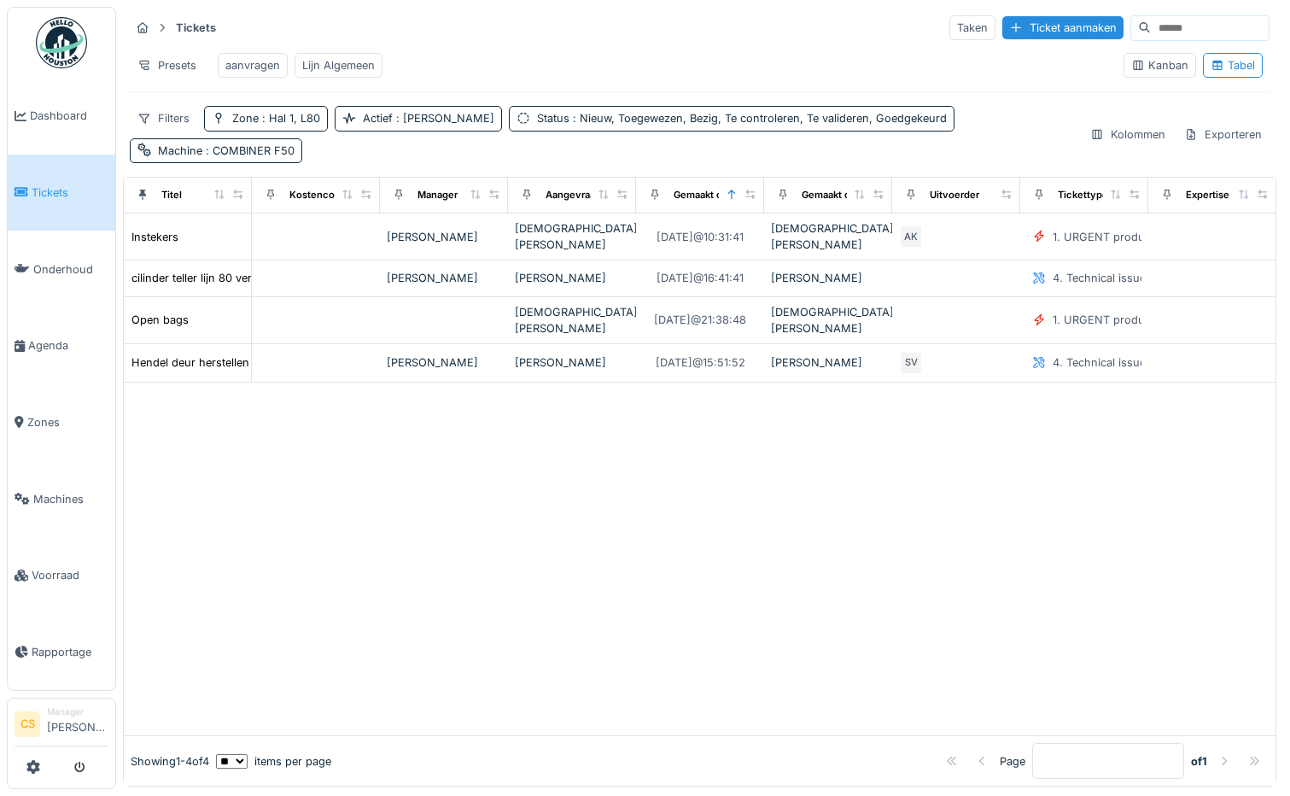
click at [267, 66] on div "aanvragen" at bounding box center [252, 65] width 55 height 16
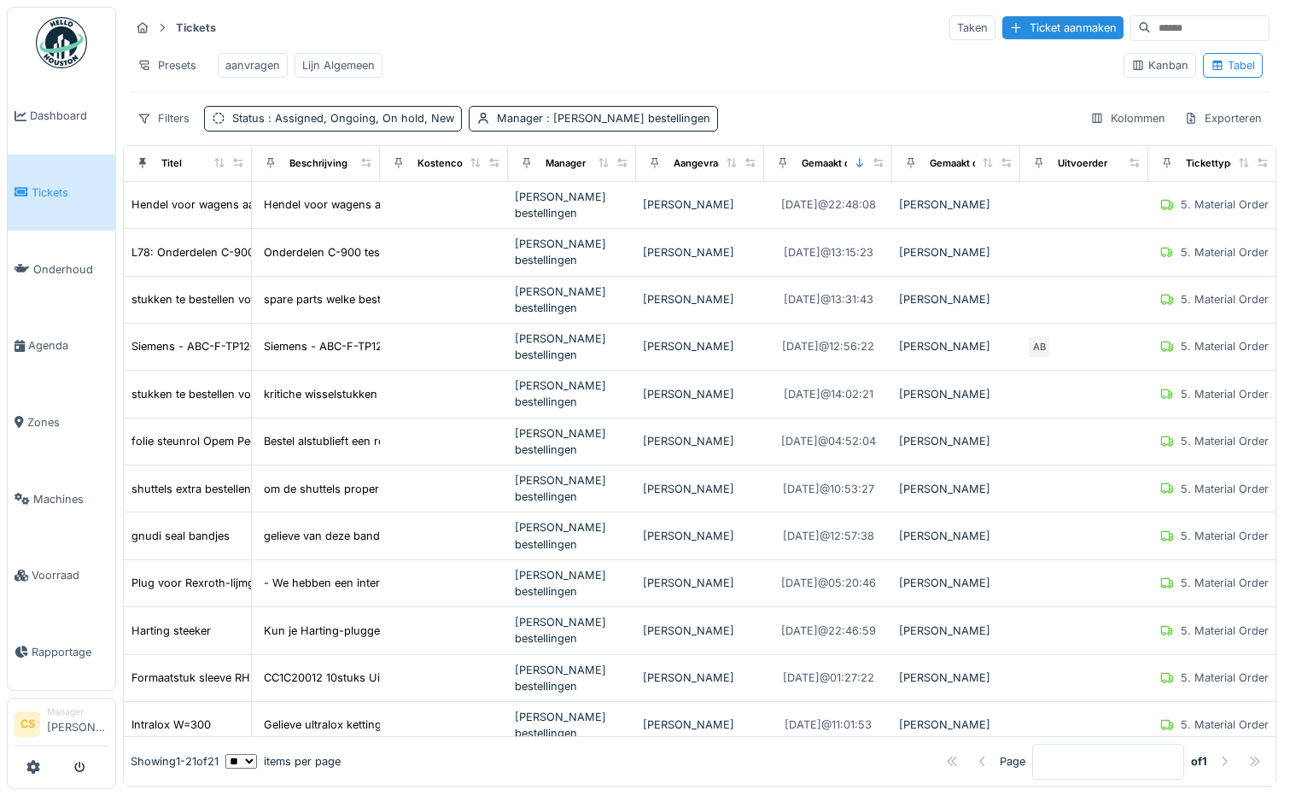
click at [619, 59] on div "Presets aanvragen Lijn Algemeen" at bounding box center [620, 65] width 980 height 38
click at [1211, 73] on div "Tabel" at bounding box center [1233, 65] width 44 height 16
click at [434, 125] on span ": Assigned, Ongoing, On hold, New" at bounding box center [360, 118] width 190 height 13
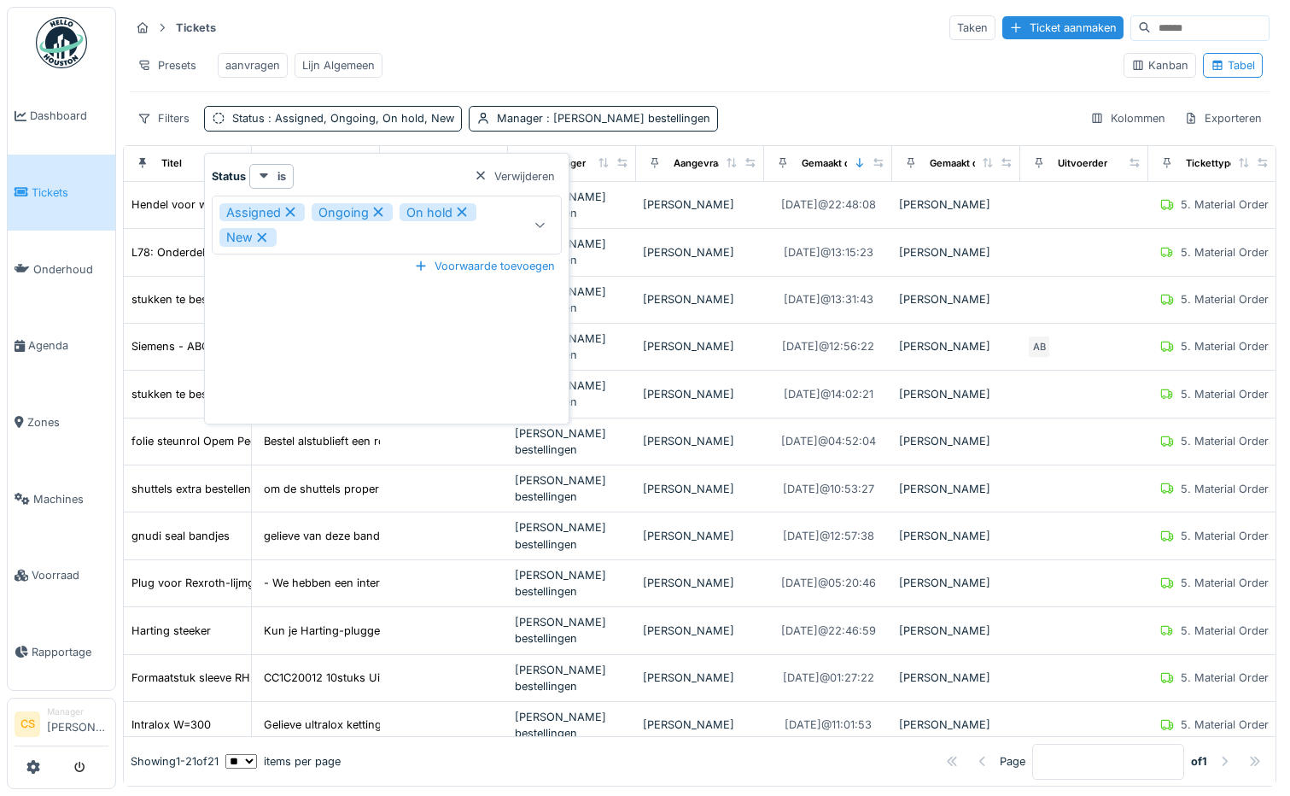
click at [459, 213] on icon at bounding box center [461, 212] width 15 height 12
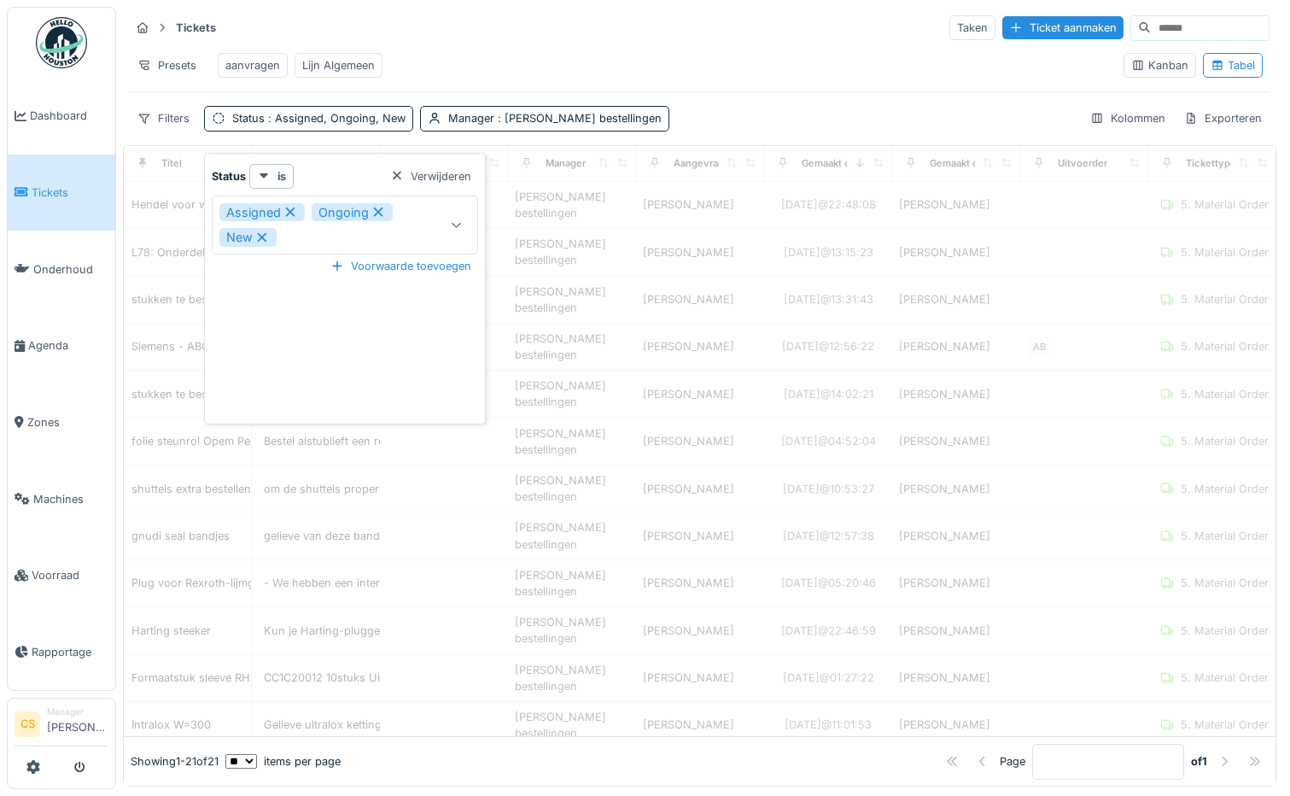
click at [295, 216] on icon at bounding box center [290, 212] width 15 height 12
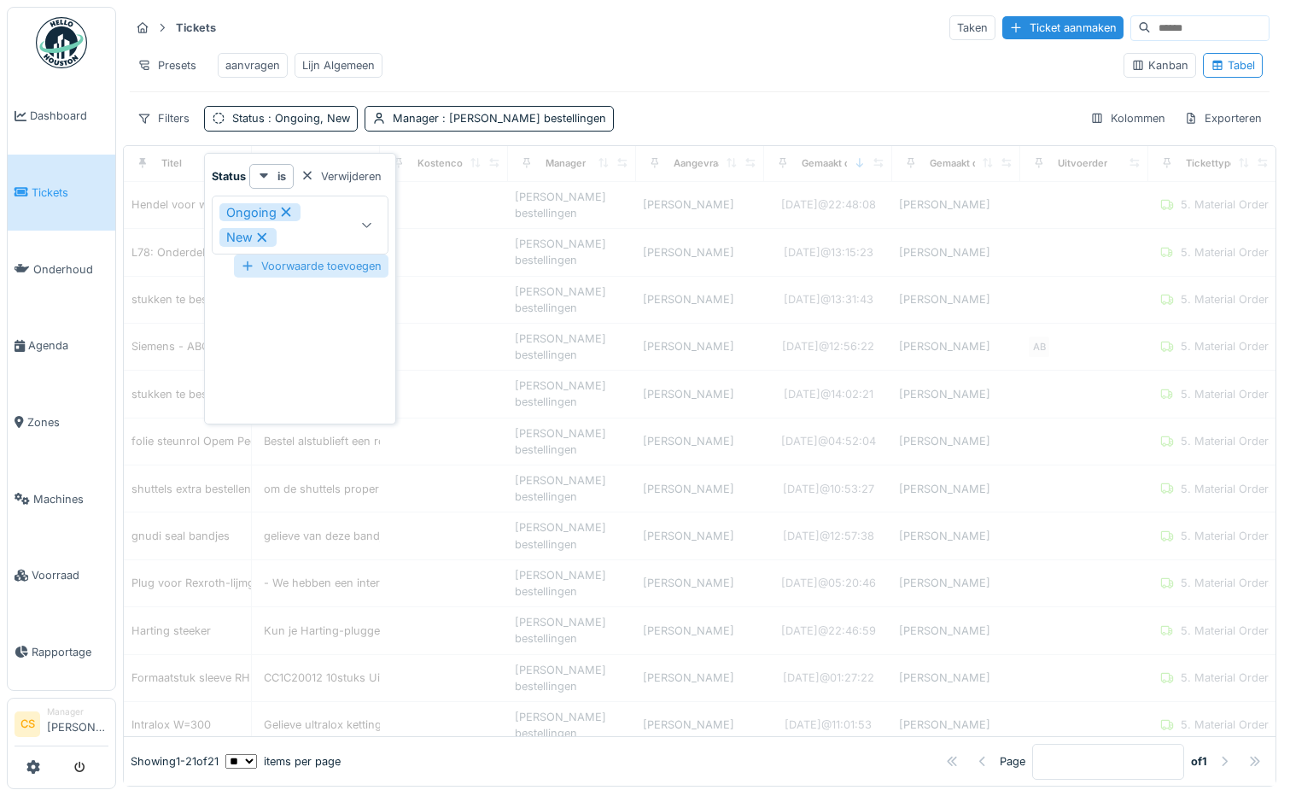
click at [260, 238] on icon at bounding box center [261, 237] width 15 height 12
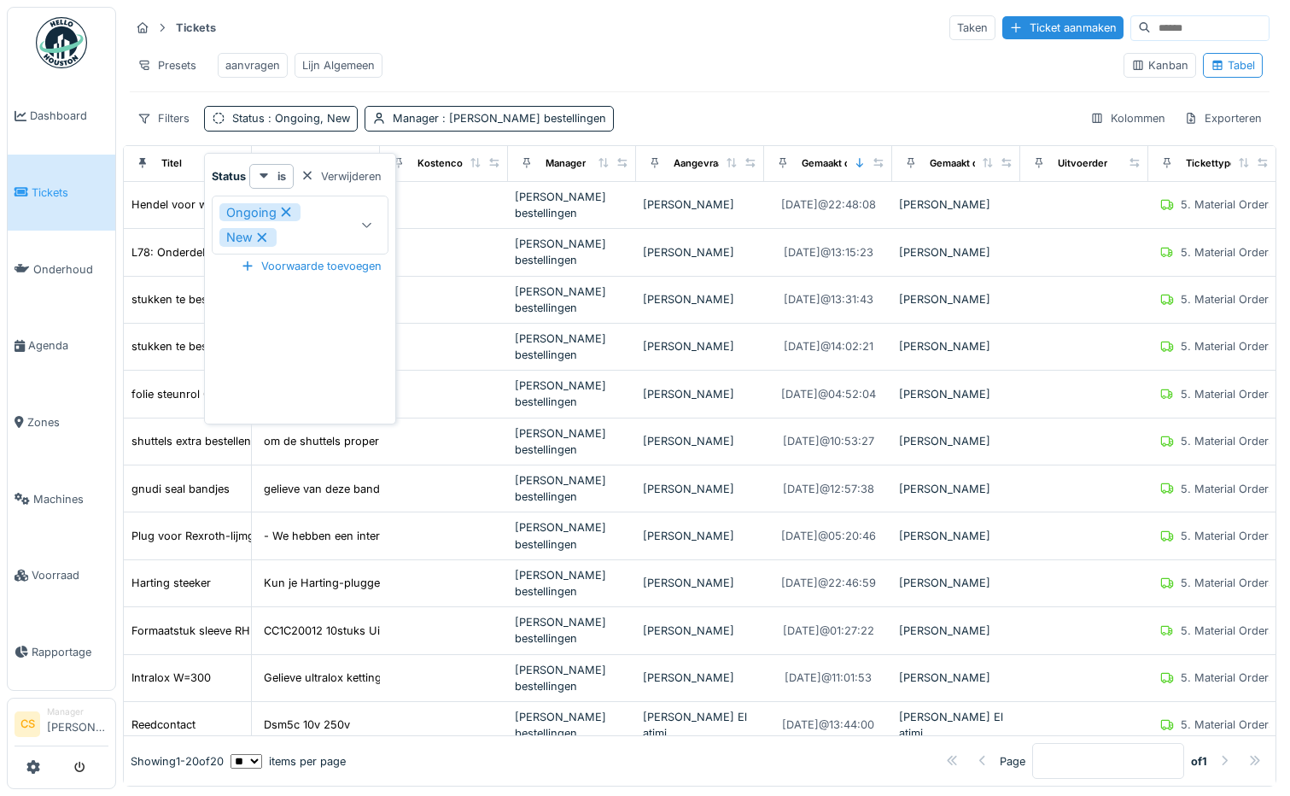
click at [353, 293] on div "**********" at bounding box center [300, 292] width 184 height 256
type input "*******"
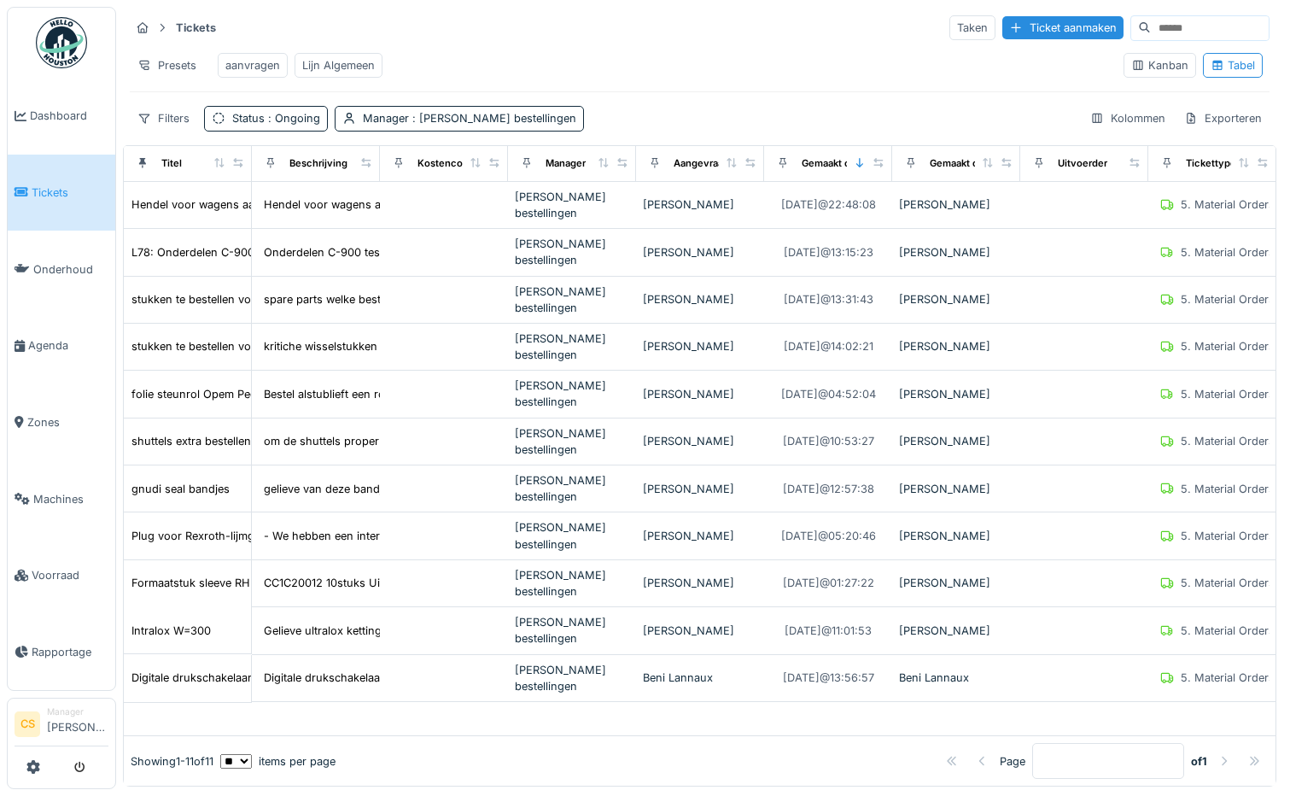
click at [572, 57] on div "Presets aanvragen Lijn Algemeen" at bounding box center [620, 65] width 980 height 38
click at [860, 167] on icon at bounding box center [859, 162] width 7 height 9
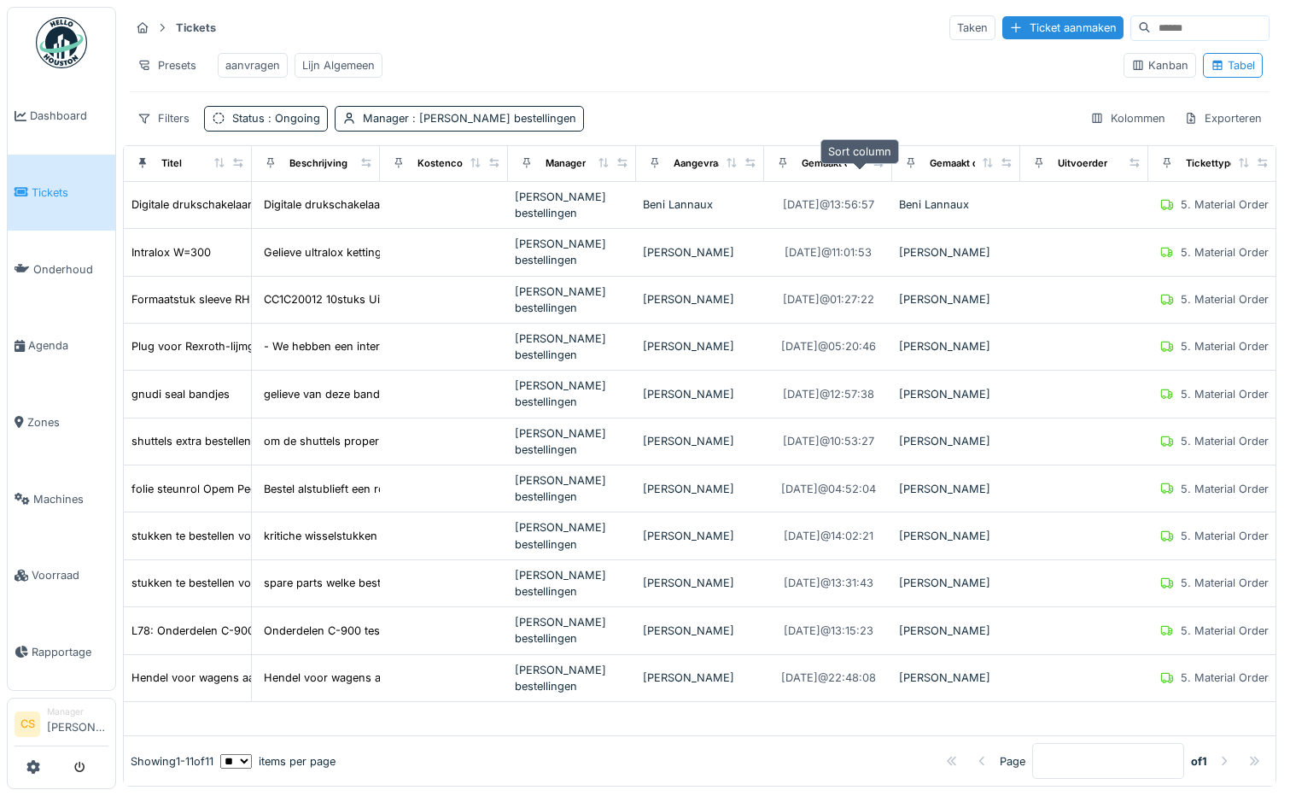
click at [859, 167] on icon at bounding box center [860, 162] width 12 height 9
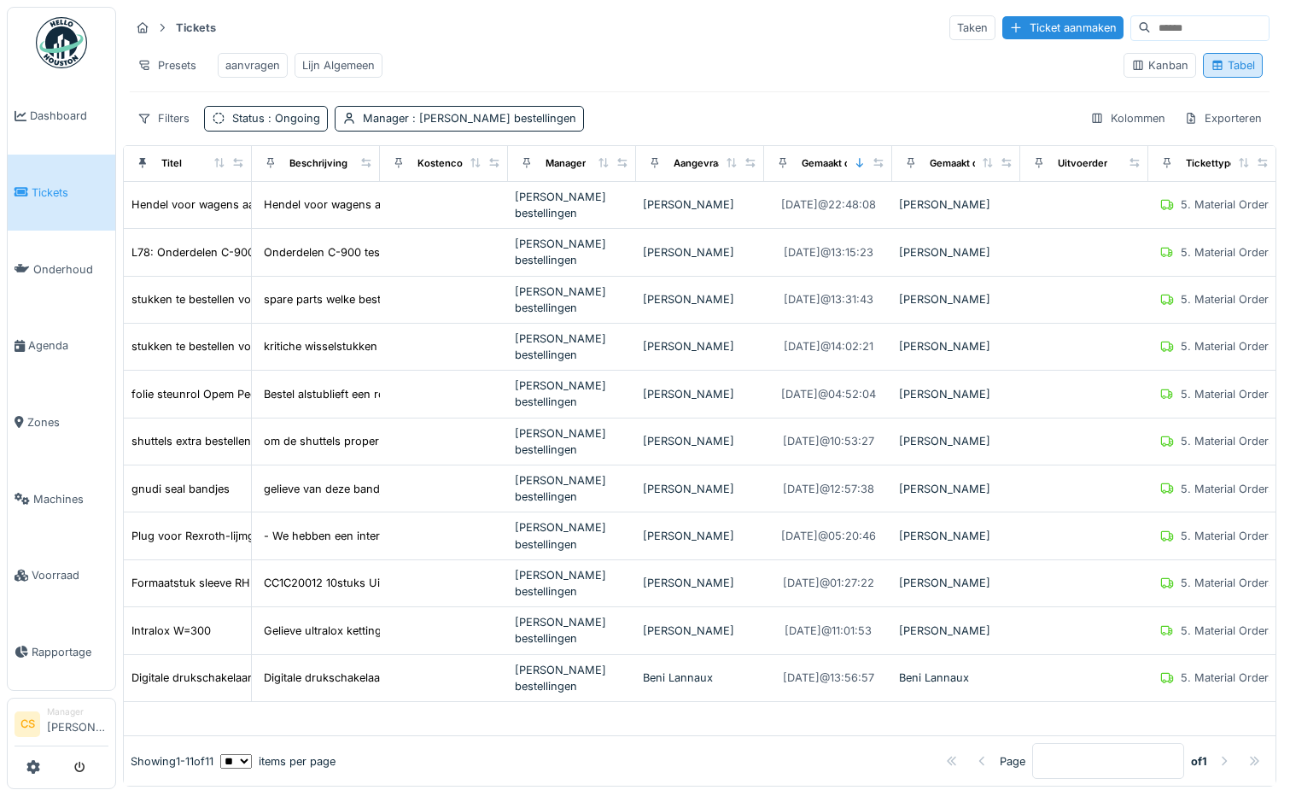
click at [1211, 67] on div "Tabel" at bounding box center [1233, 65] width 44 height 16
drag, startPoint x: 1143, startPoint y: 21, endPoint x: 1151, endPoint y: 26, distance: 10.0
click at [1151, 24] on input at bounding box center [1210, 28] width 118 height 24
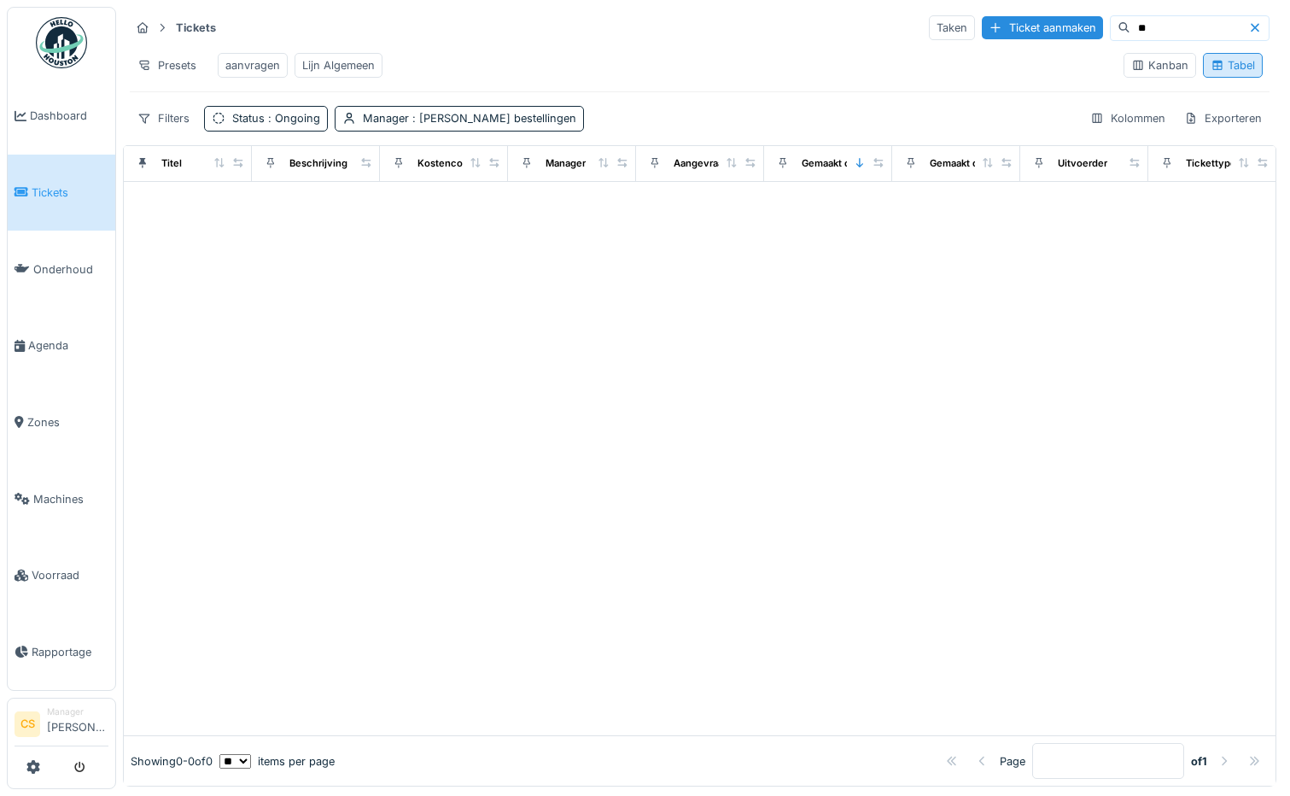
click at [1214, 68] on div "Tabel" at bounding box center [1233, 65] width 44 height 16
click at [1131, 20] on input "**" at bounding box center [1190, 28] width 118 height 24
type input "*"
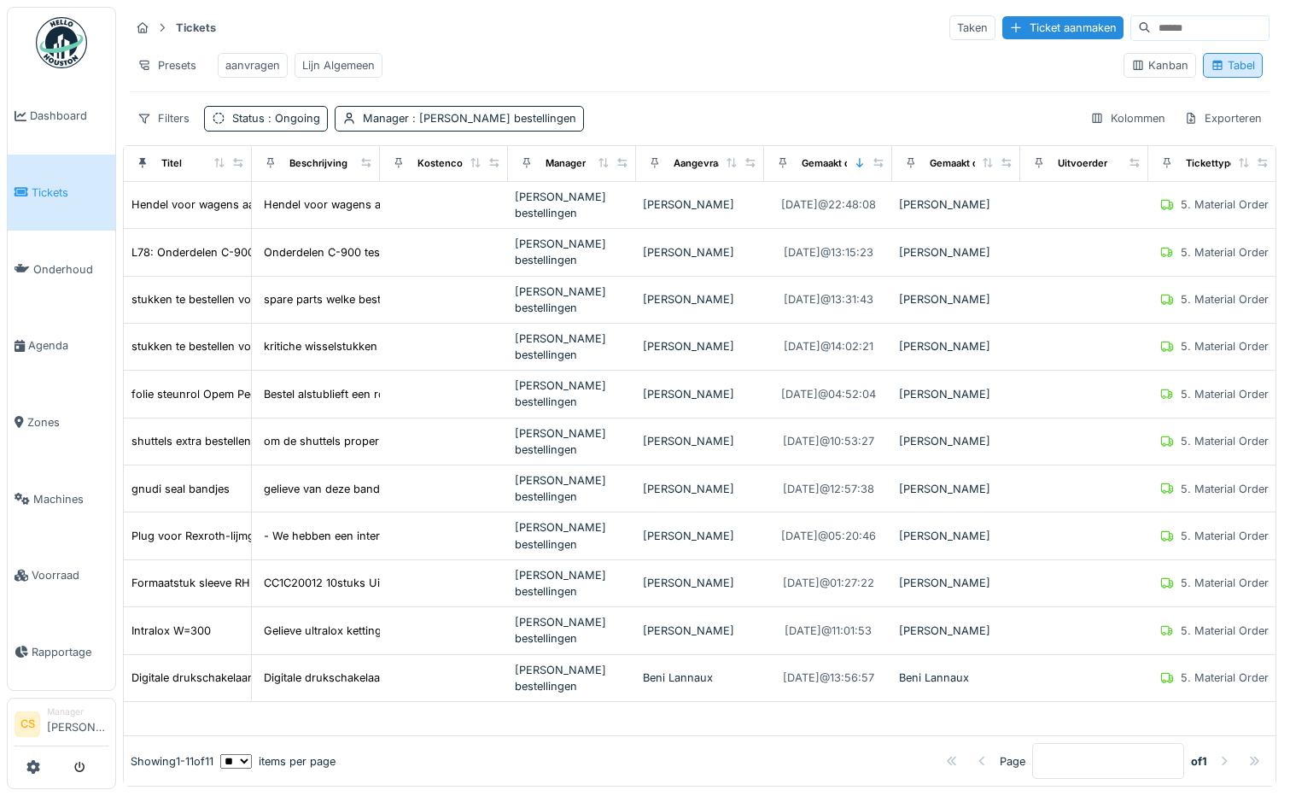
click at [1223, 64] on div "Tabel" at bounding box center [1233, 65] width 44 height 16
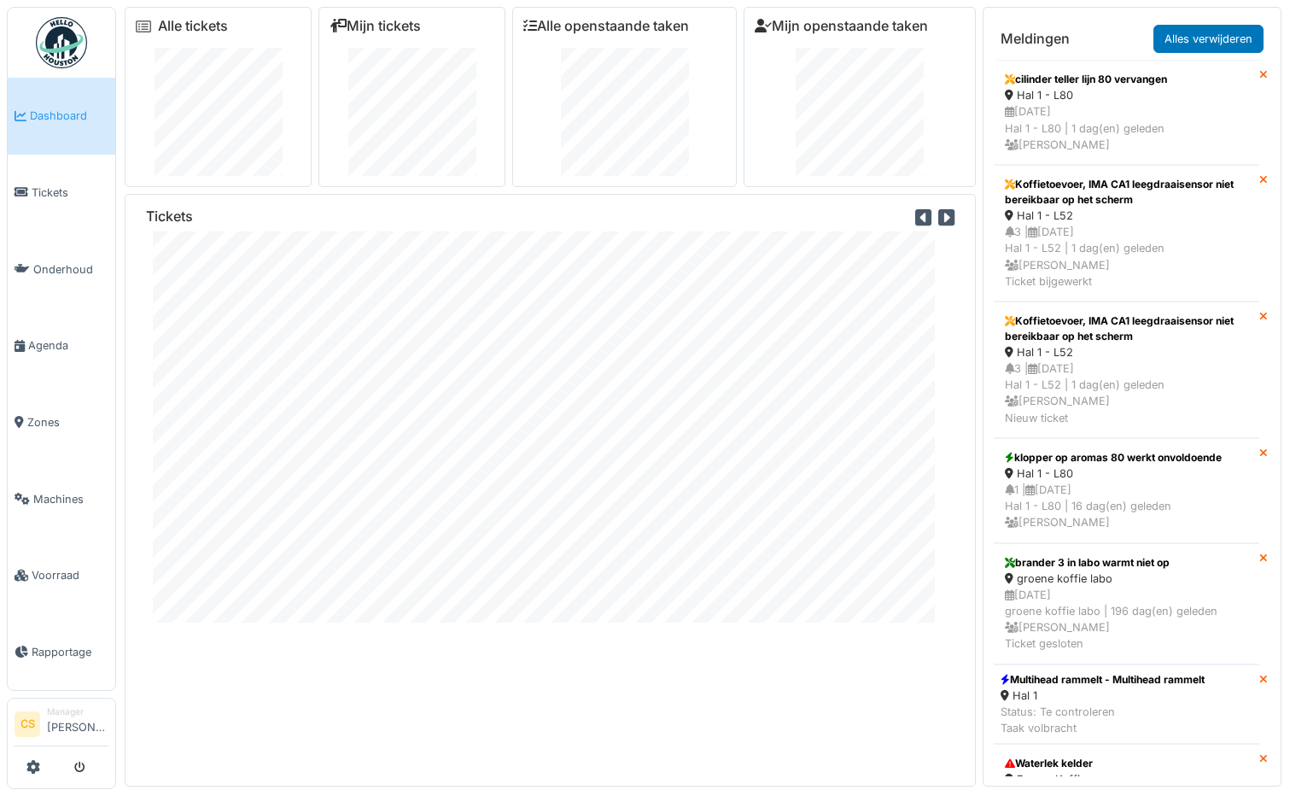
click at [669, 43] on div "Alle openstaande taken" at bounding box center [624, 97] width 225 height 180
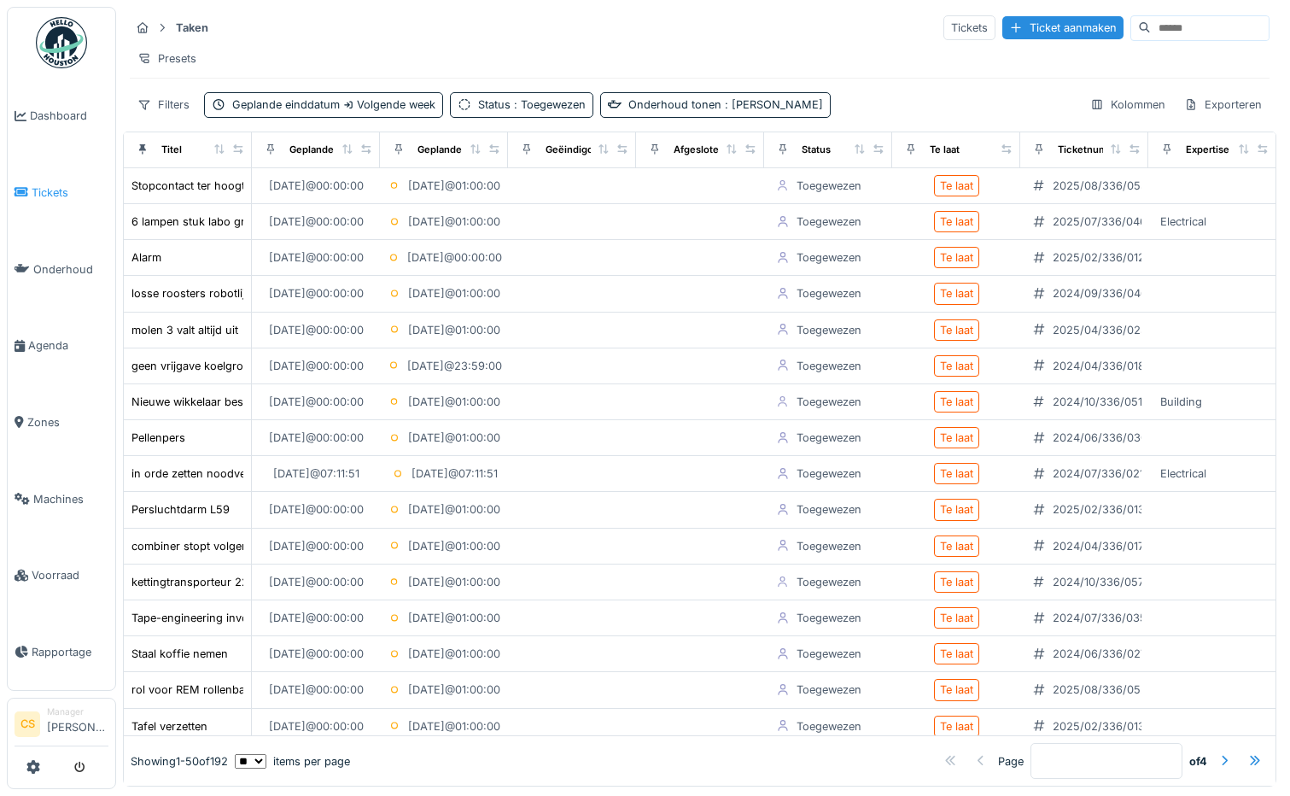
click at [56, 186] on span "Tickets" at bounding box center [70, 192] width 77 height 16
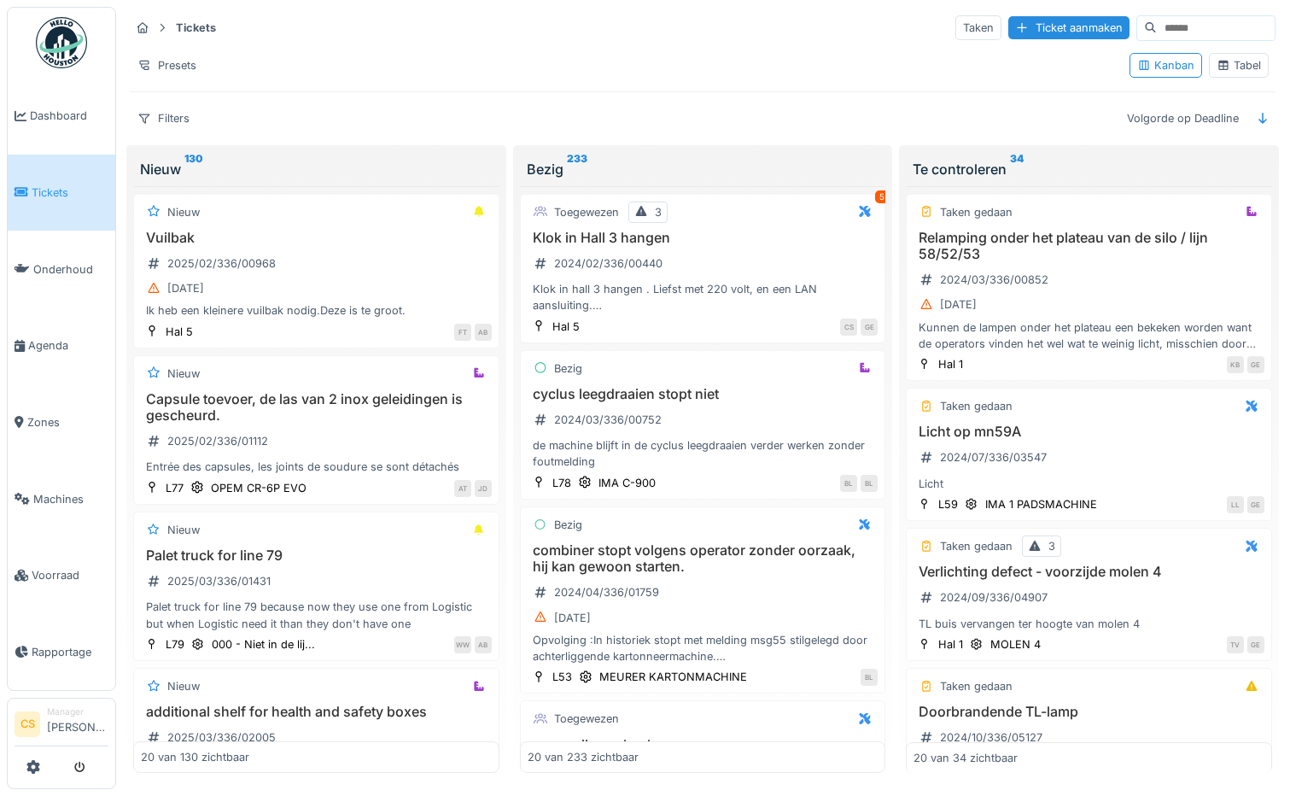
click at [1231, 69] on div "Tabel" at bounding box center [1239, 65] width 44 height 16
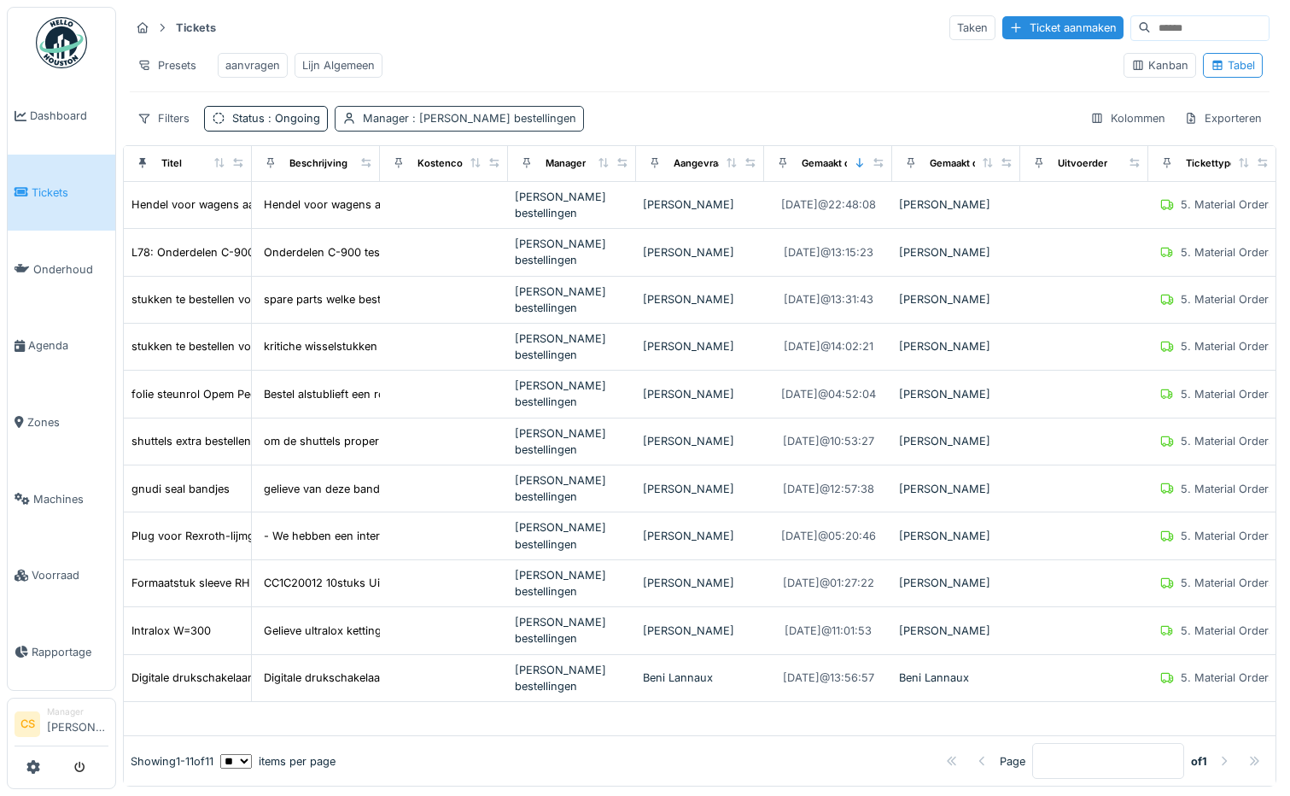
click at [459, 125] on span ": [PERSON_NAME] bestellingen" at bounding box center [492, 118] width 167 height 13
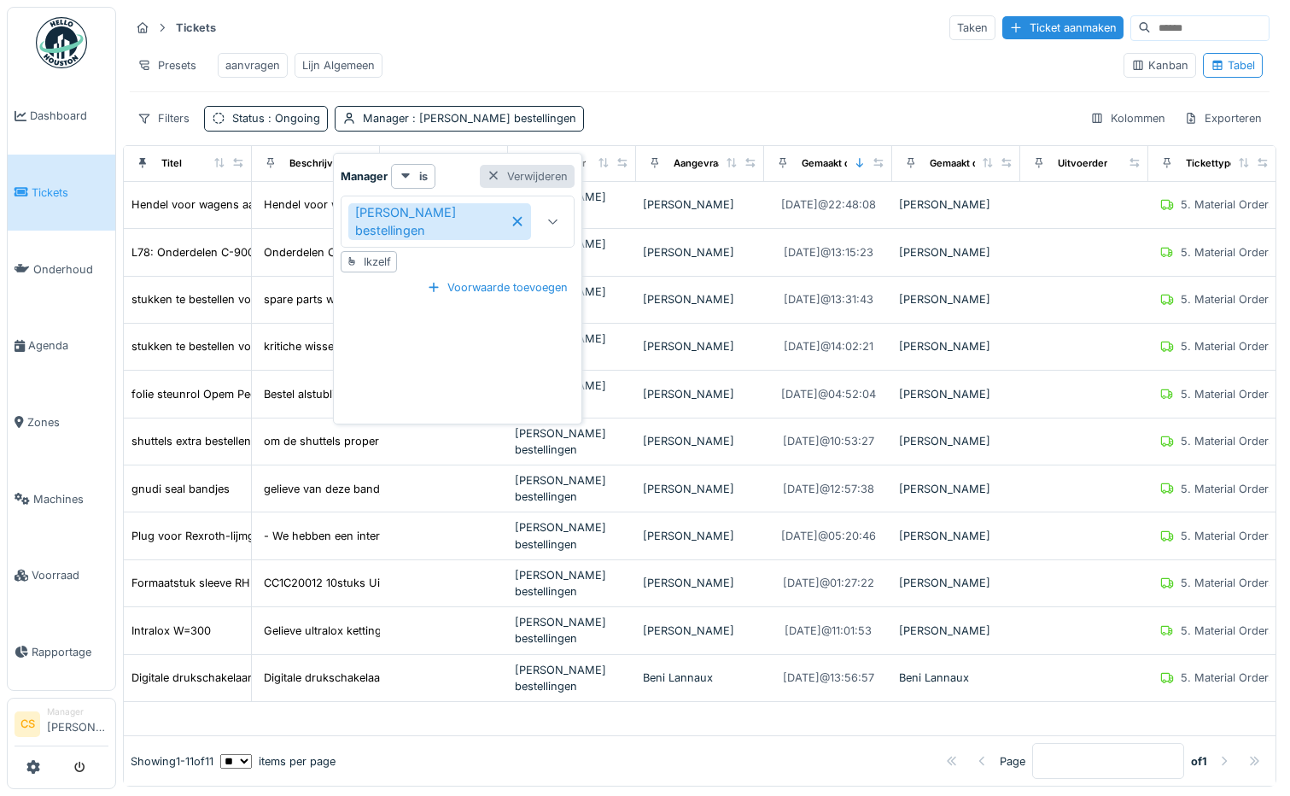
click at [526, 173] on div "Verwijderen" at bounding box center [527, 176] width 95 height 23
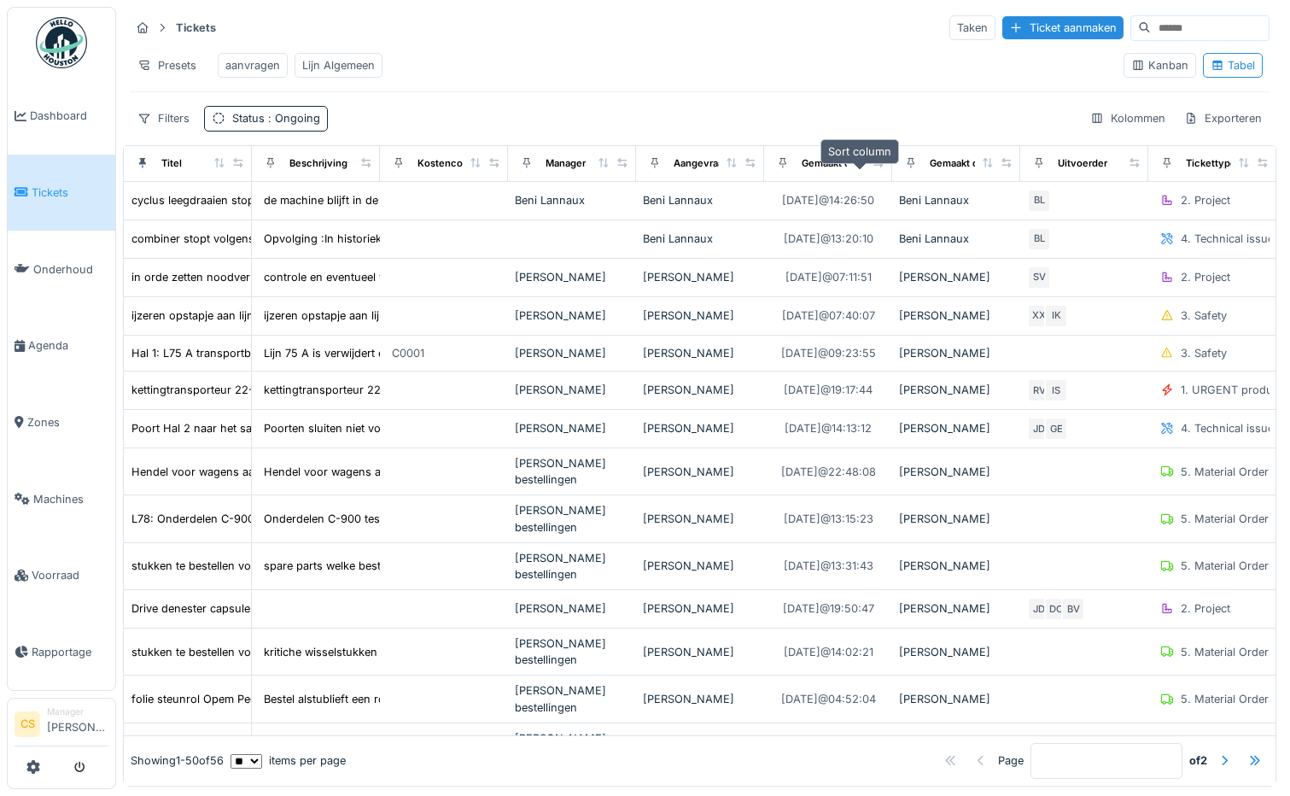
click at [861, 167] on icon at bounding box center [860, 162] width 12 height 9
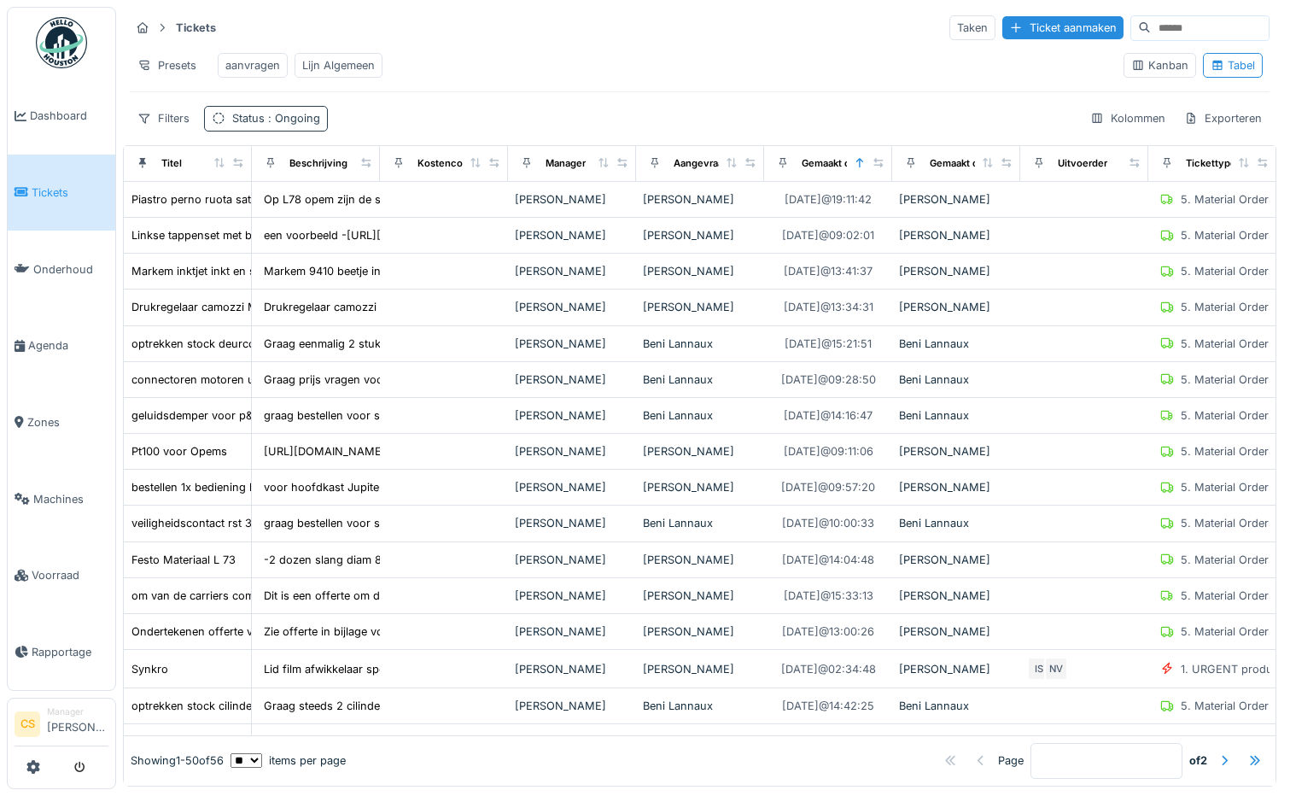
click at [282, 125] on span ": Ongoing" at bounding box center [293, 118] width 56 height 13
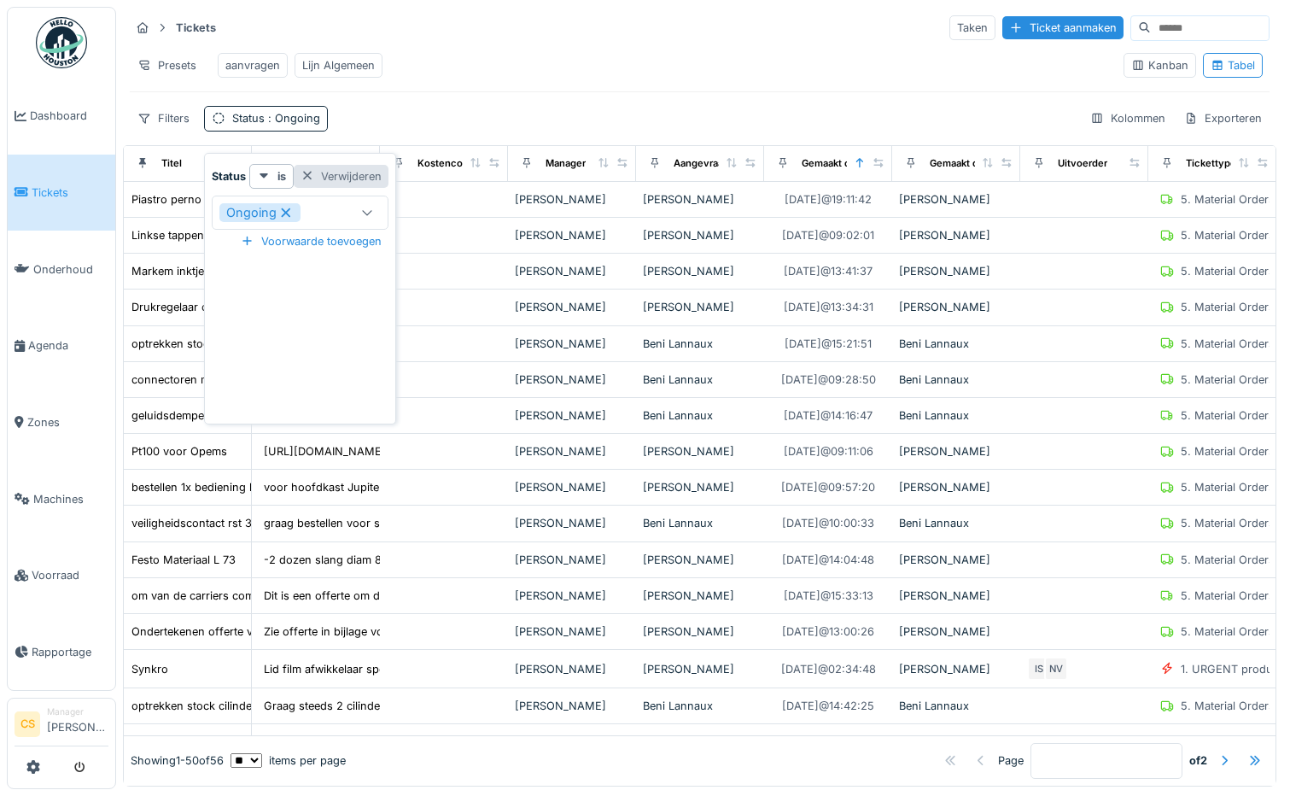
click at [308, 179] on div at bounding box center [308, 176] width 14 height 16
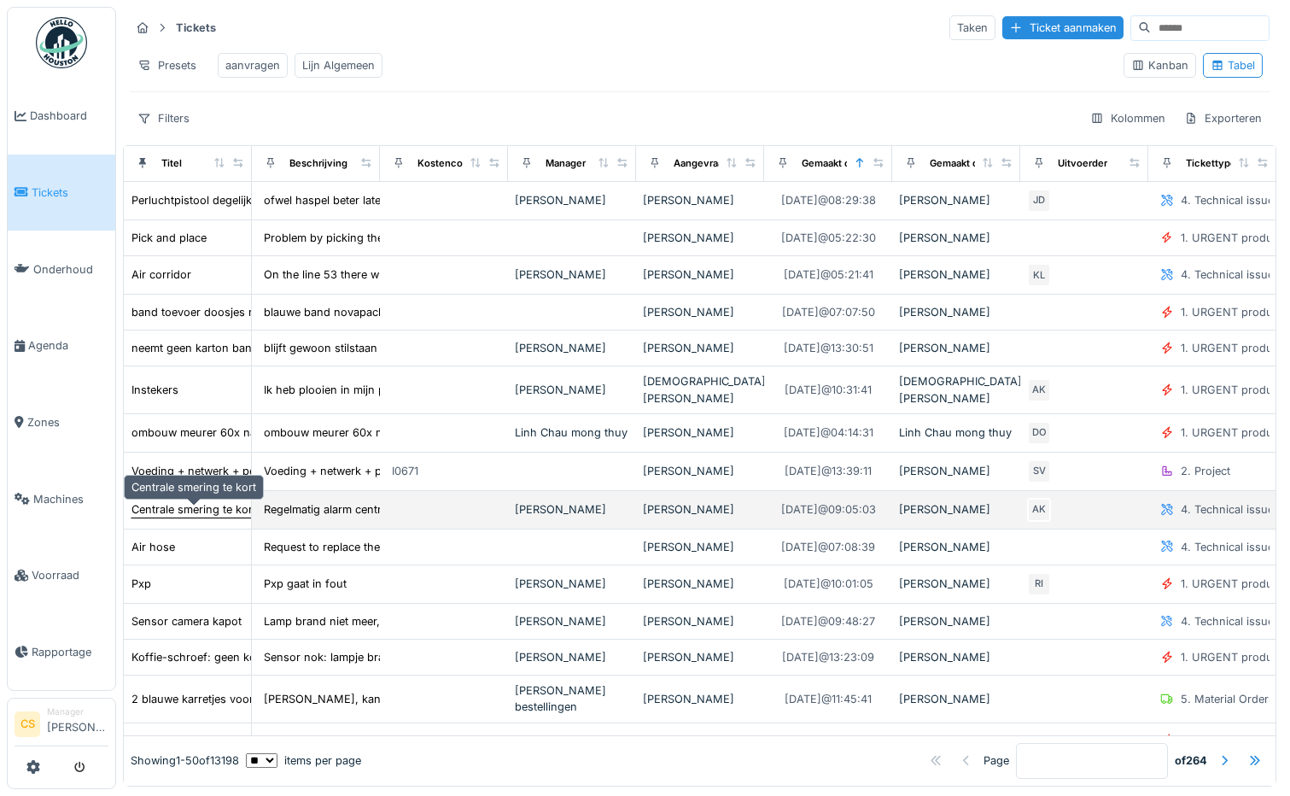
click at [228, 513] on div "Centrale smering te kort" at bounding box center [194, 509] width 125 height 16
